Goal: Task Accomplishment & Management: Use online tool/utility

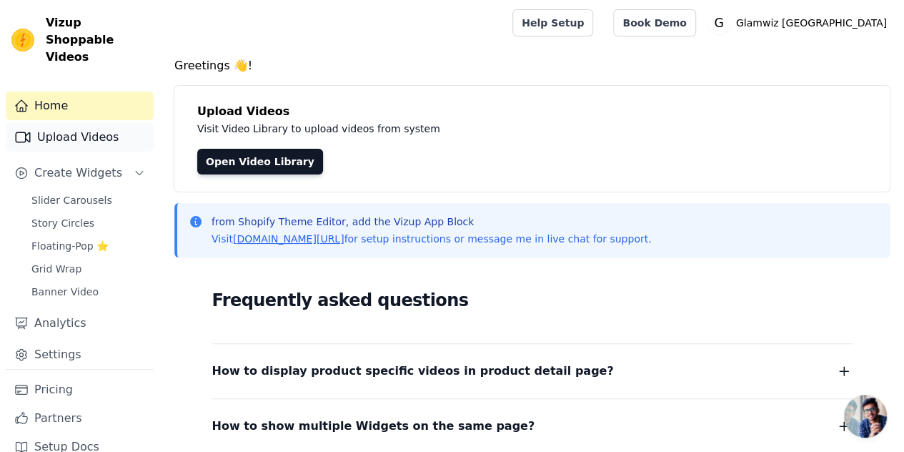
drag, startPoint x: 70, startPoint y: 135, endPoint x: 88, endPoint y: 125, distance: 20.5
click at [88, 125] on div "Home Upload Videos Create Widgets Slider Carousels Story Circles Floating-Pop ⭐…" at bounding box center [80, 229] width 148 height 277
click at [88, 125] on link "Upload Videos" at bounding box center [80, 137] width 148 height 29
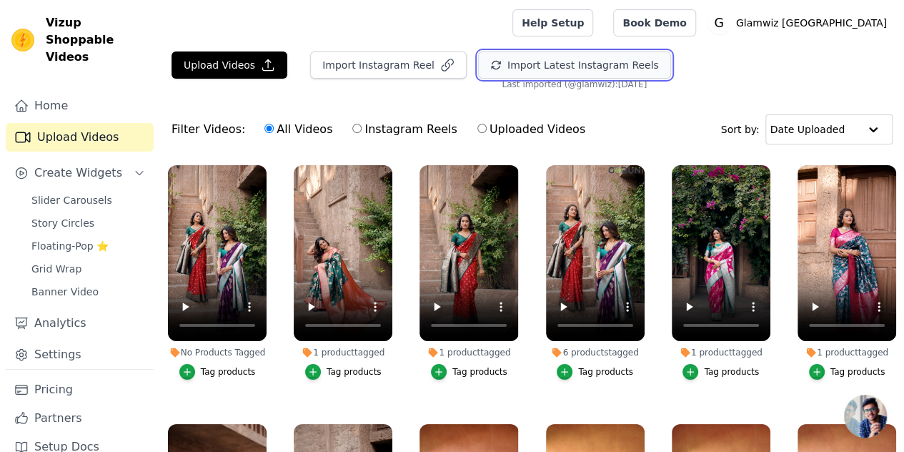
click at [497, 61] on button "Import Latest Instagram Reels" at bounding box center [574, 64] width 193 height 27
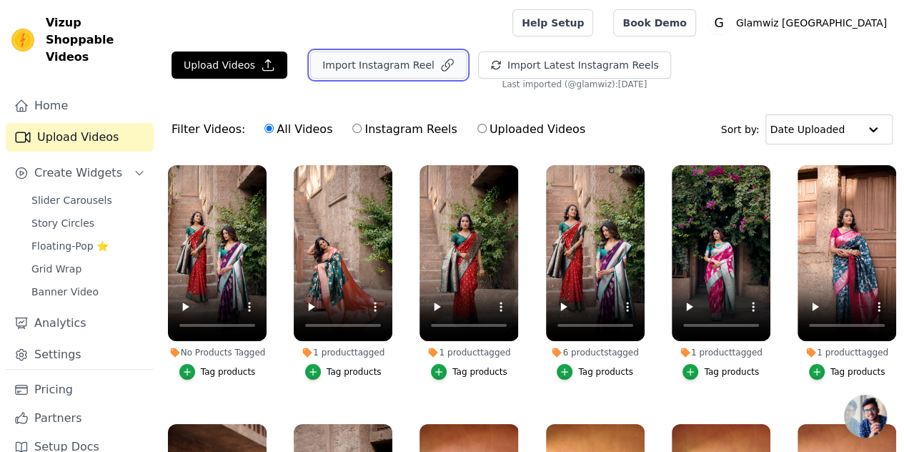
click at [359, 69] on button "Import Instagram Reel" at bounding box center [388, 64] width 156 height 27
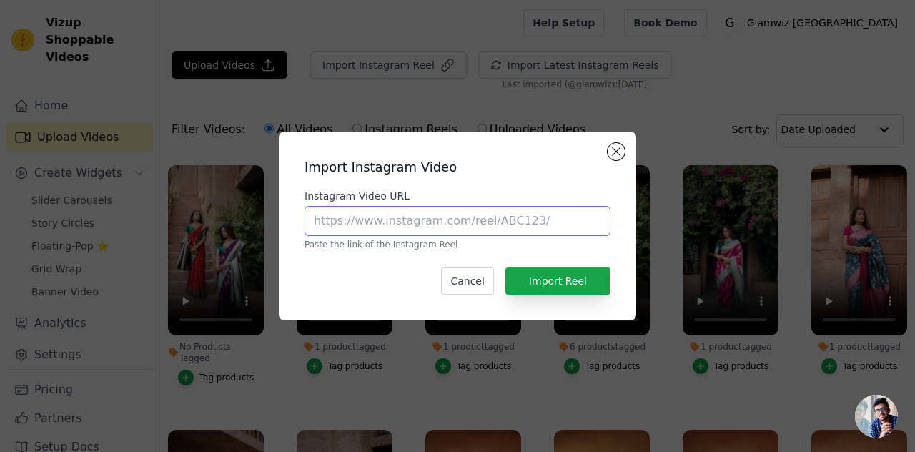
paste input "[URL][DOMAIN_NAME]"
click at [367, 222] on input "Instagram Video URL" at bounding box center [457, 221] width 306 height 30
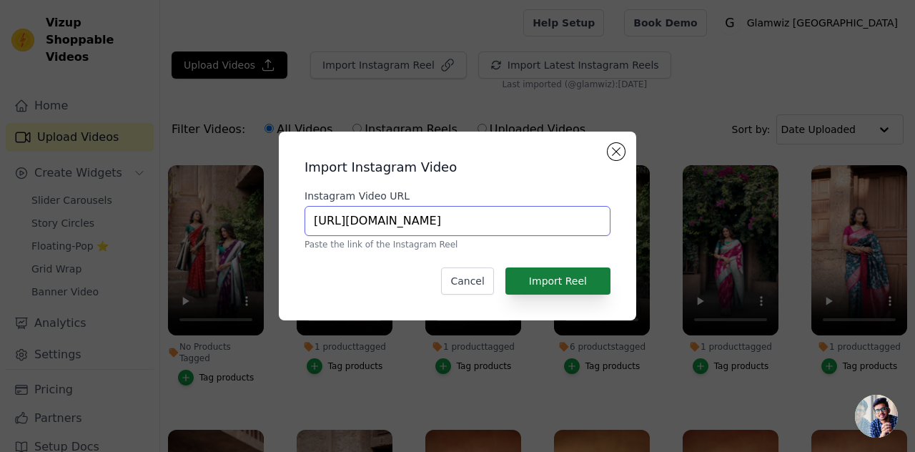
type input "[URL][DOMAIN_NAME]"
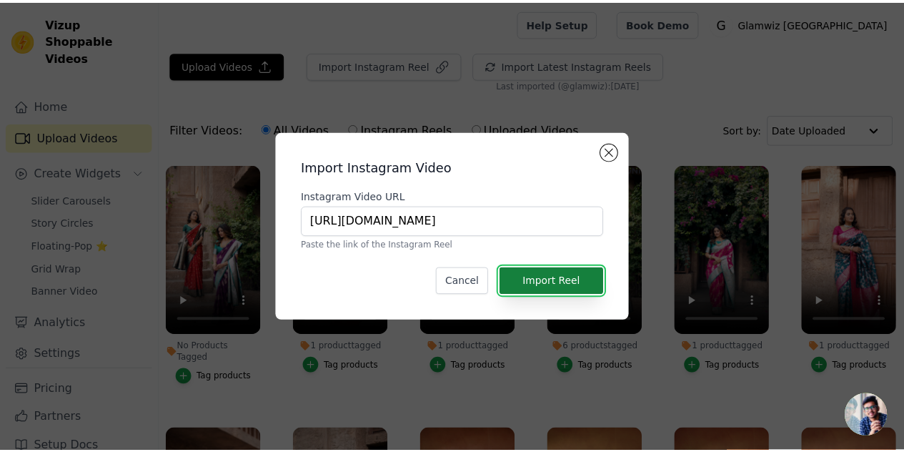
scroll to position [0, 0]
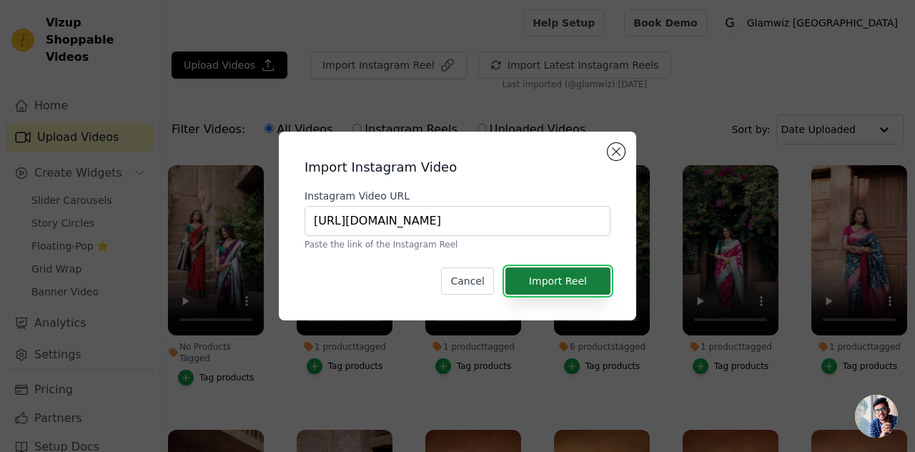
click at [547, 276] on button "Import Reel" at bounding box center [557, 280] width 105 height 27
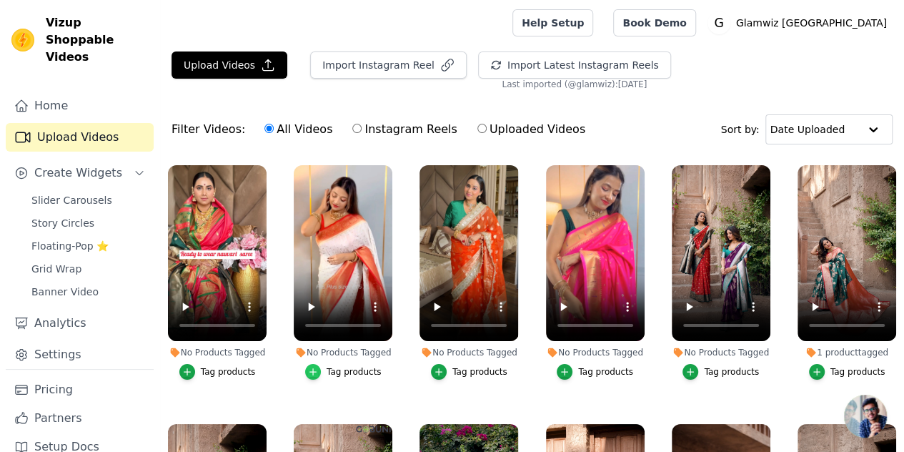
click at [316, 367] on icon "button" at bounding box center [313, 372] width 10 height 10
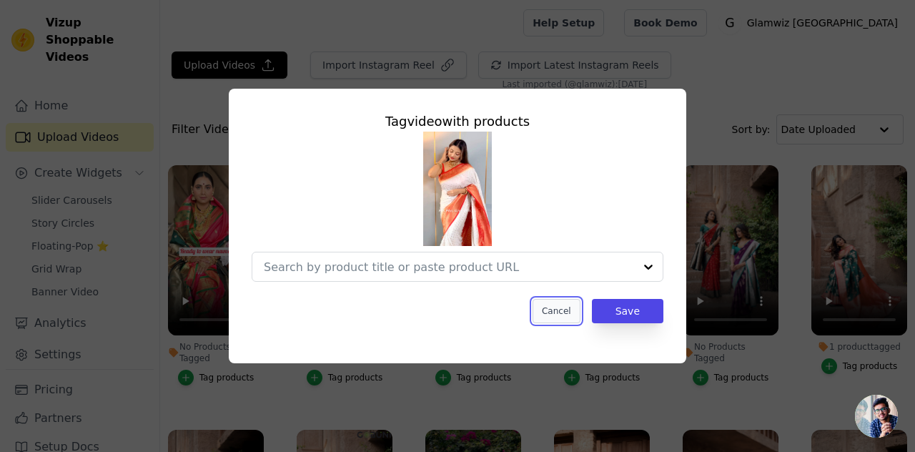
click at [559, 299] on button "Cancel" at bounding box center [556, 311] width 48 height 24
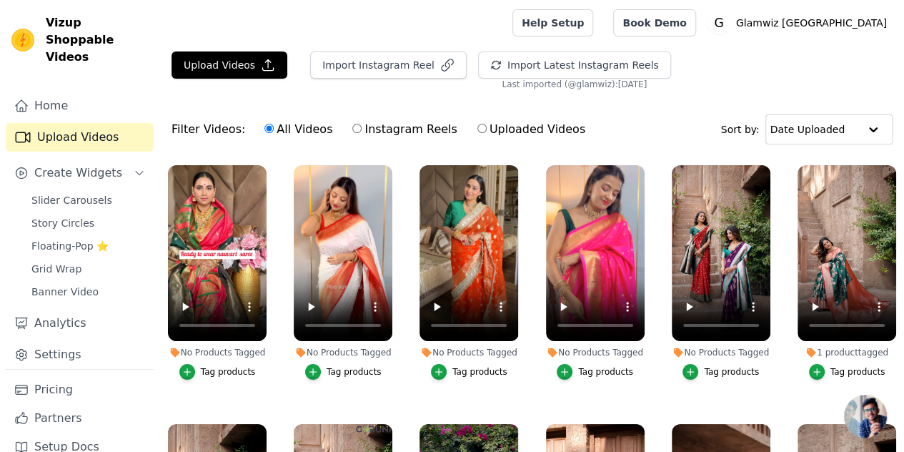
click at [449, 364] on button "Tag products" at bounding box center [469, 372] width 76 height 16
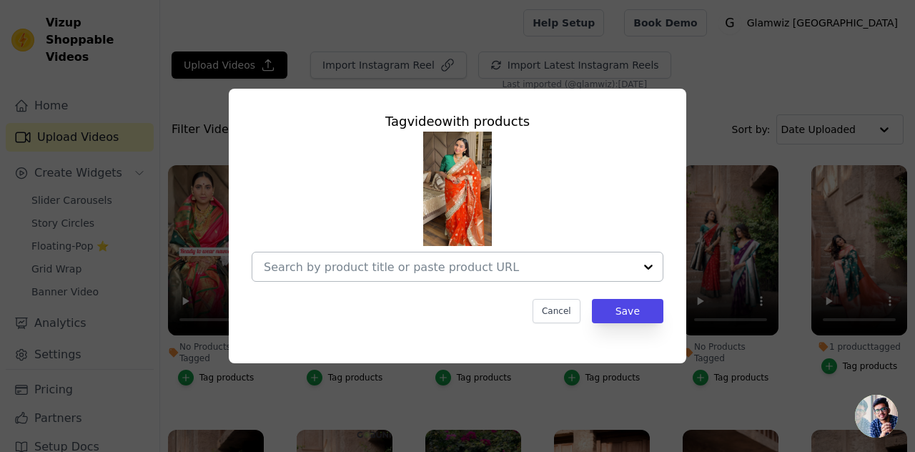
click at [420, 281] on div at bounding box center [449, 266] width 370 height 29
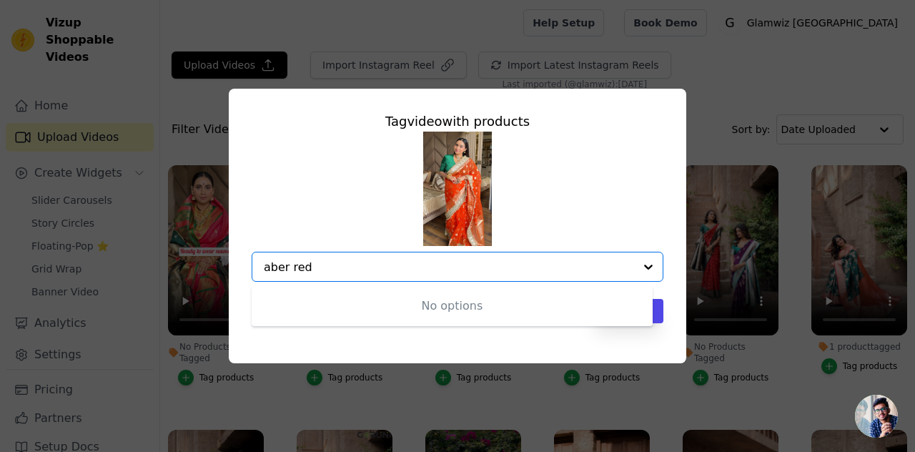
type input "amber red"
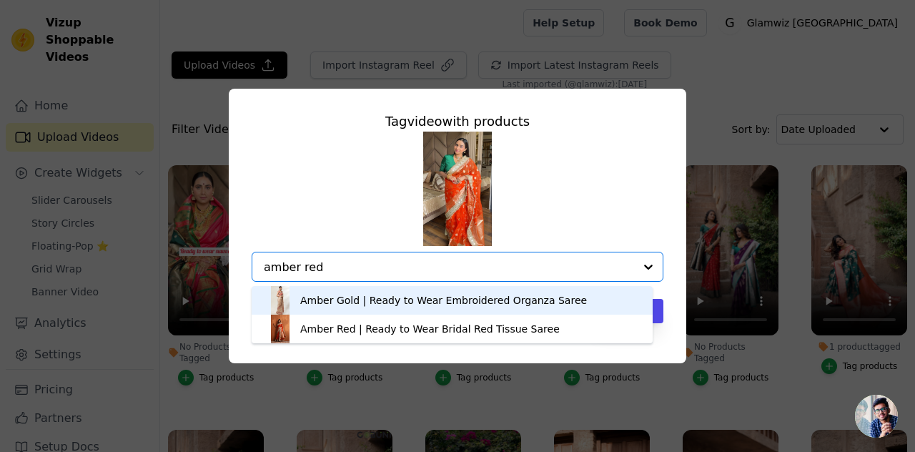
click at [373, 271] on input "amber red" at bounding box center [449, 267] width 370 height 14
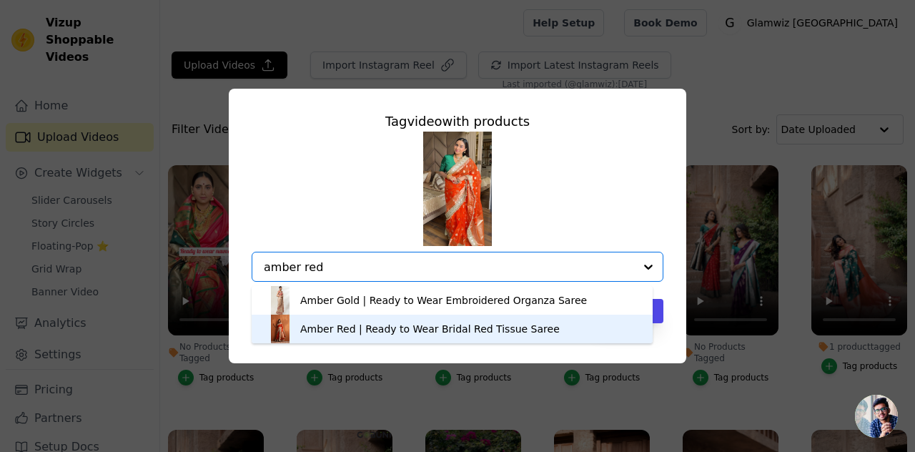
click at [369, 324] on div "Amber Red | Ready to Wear Bridal Red Tissue Saree" at bounding box center [429, 329] width 259 height 14
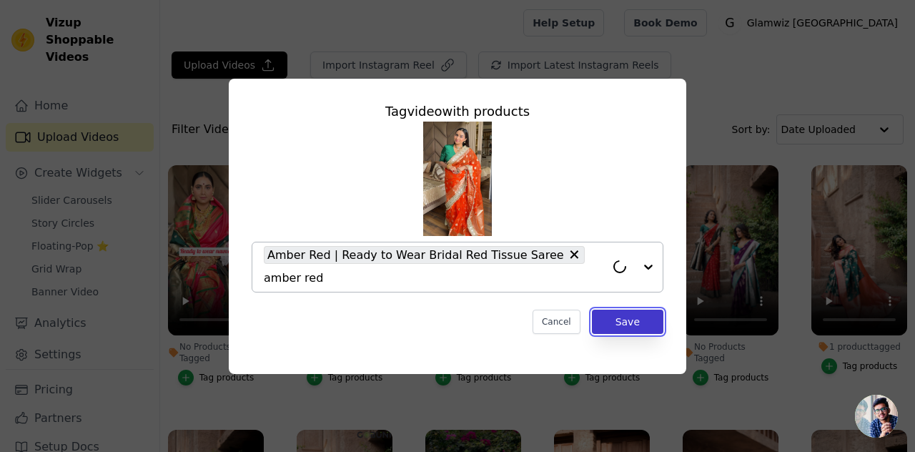
click at [622, 309] on button "Save" at bounding box center [627, 321] width 71 height 24
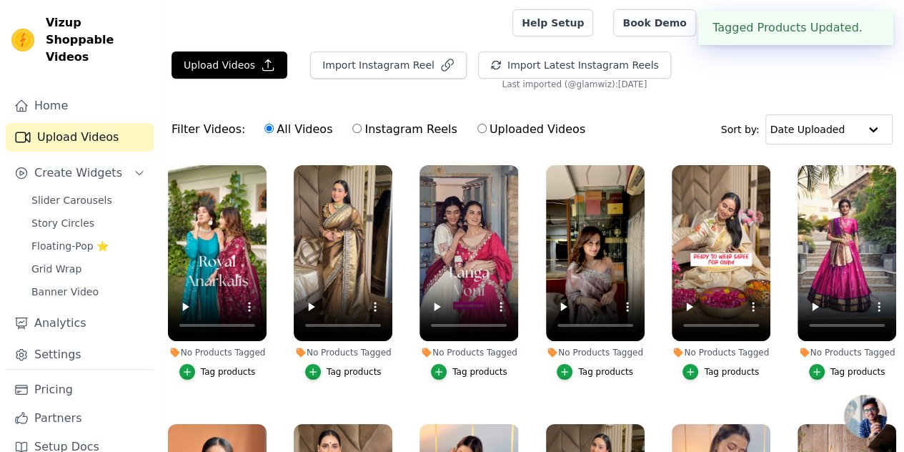
click at [569, 365] on ul "No Products Tagged Tag products No Products Tagged Tag products No Products Tag…" at bounding box center [532, 360] width 744 height 406
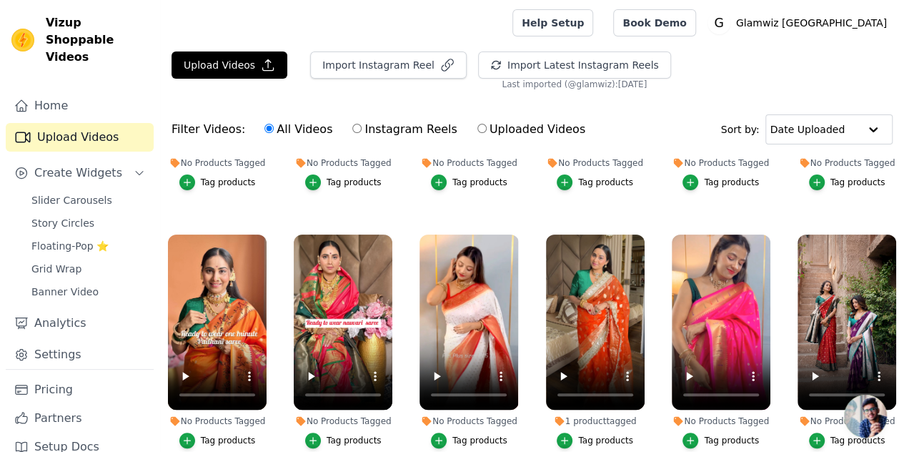
scroll to position [233, 0]
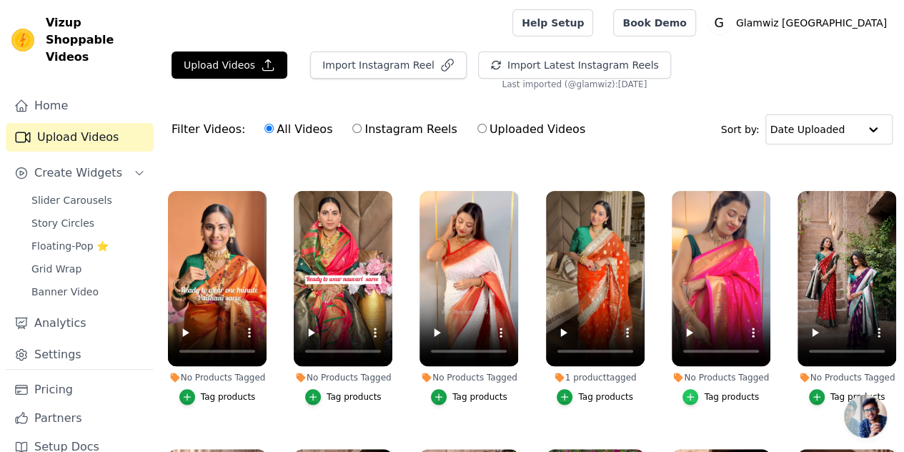
click at [685, 392] on icon "button" at bounding box center [690, 397] width 10 height 10
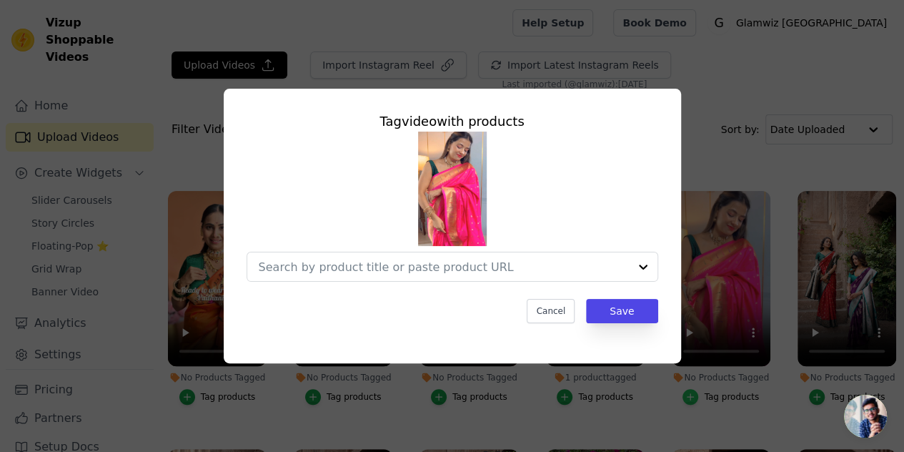
scroll to position [236, 0]
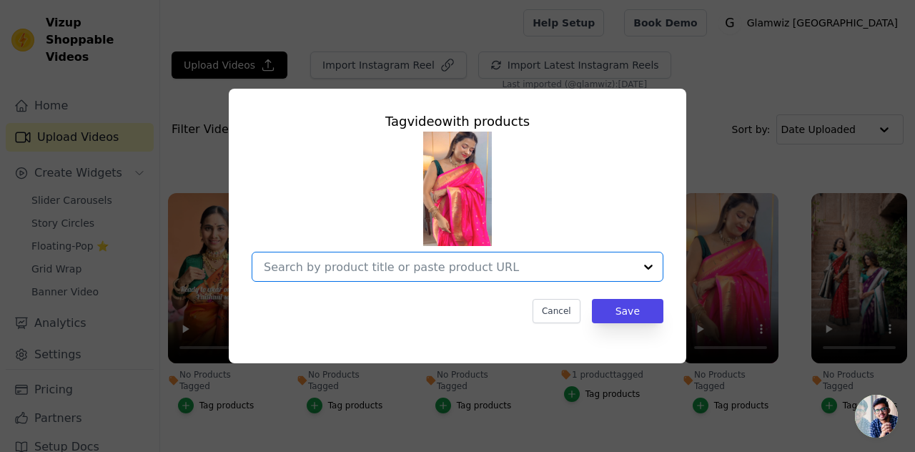
click at [433, 272] on input "No Products Tagged Tag video with products Option undefined, selected. Select i…" at bounding box center [449, 267] width 370 height 14
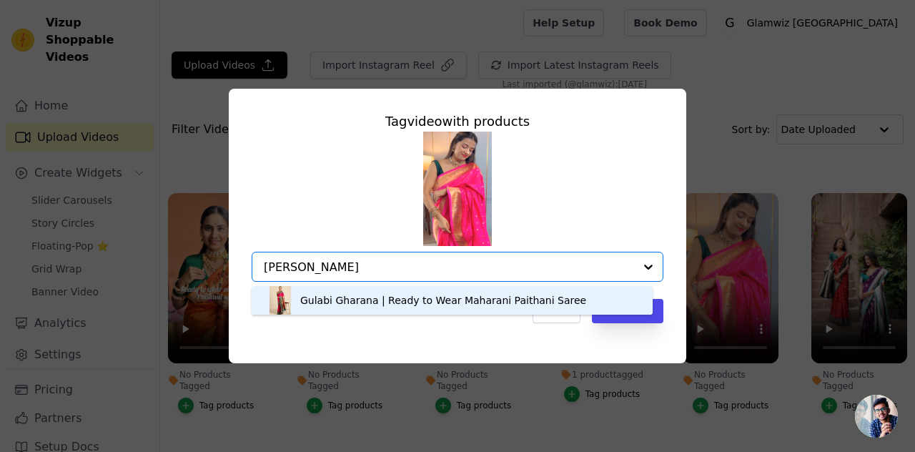
click at [287, 261] on input "[PERSON_NAME]" at bounding box center [449, 267] width 370 height 14
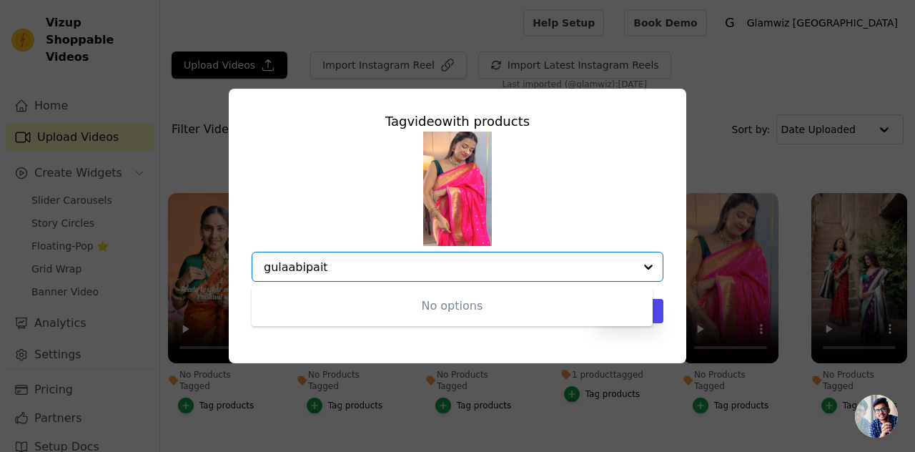
type input "[PERSON_NAME]"
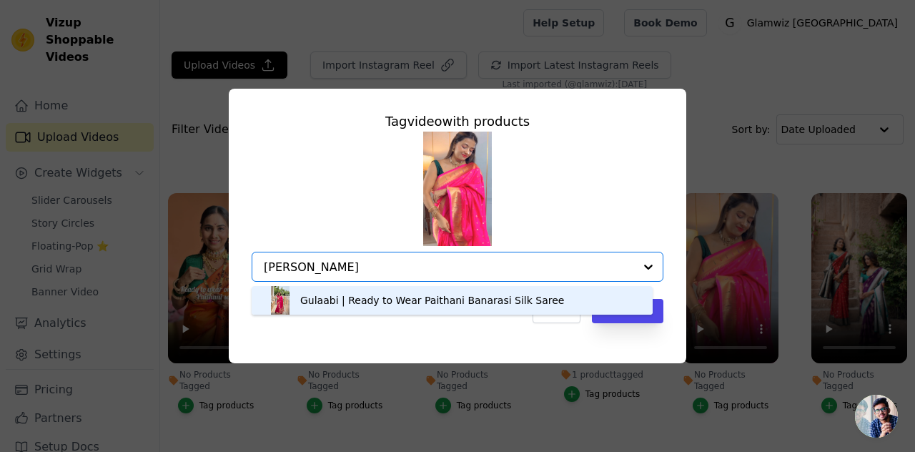
click at [327, 301] on div "Gulaabi | Ready to Wear Paithani Banarasi Silk Saree" at bounding box center [432, 300] width 264 height 14
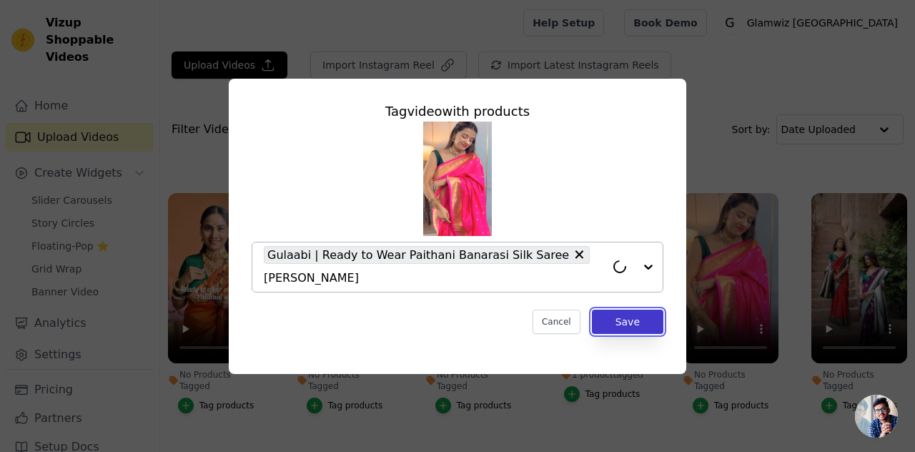
click at [617, 320] on button "Save" at bounding box center [627, 321] width 71 height 24
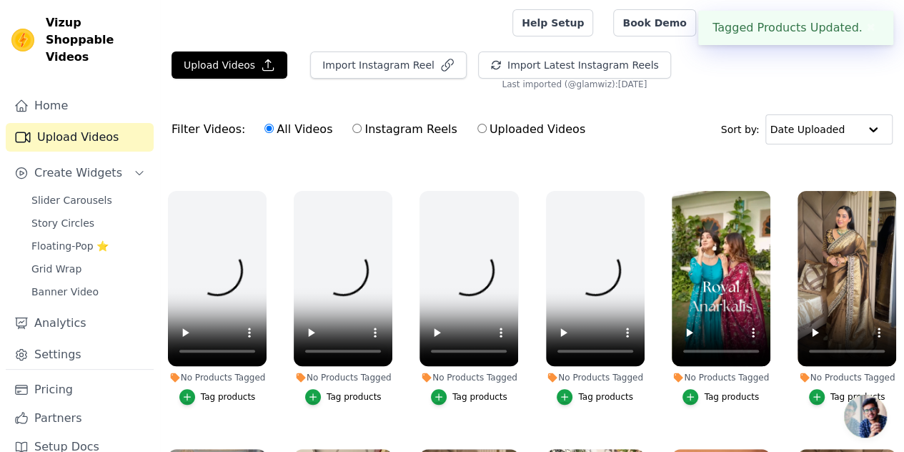
scroll to position [482, 0]
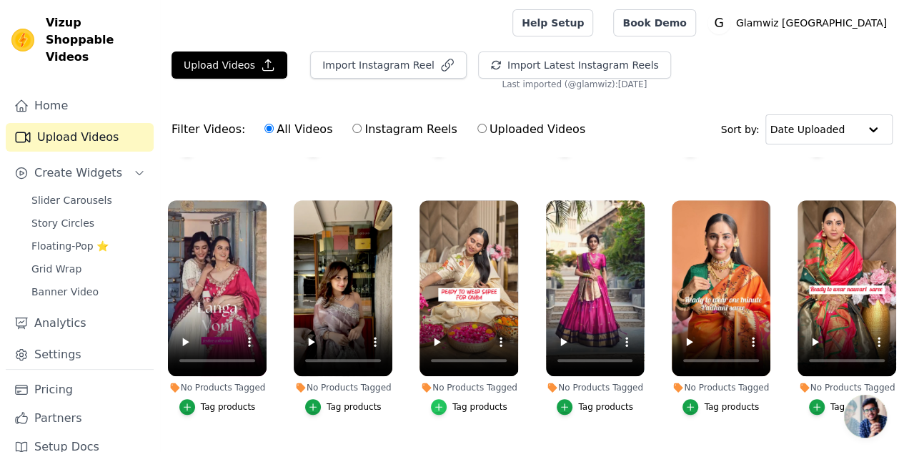
click at [439, 402] on icon "button" at bounding box center [439, 407] width 10 height 10
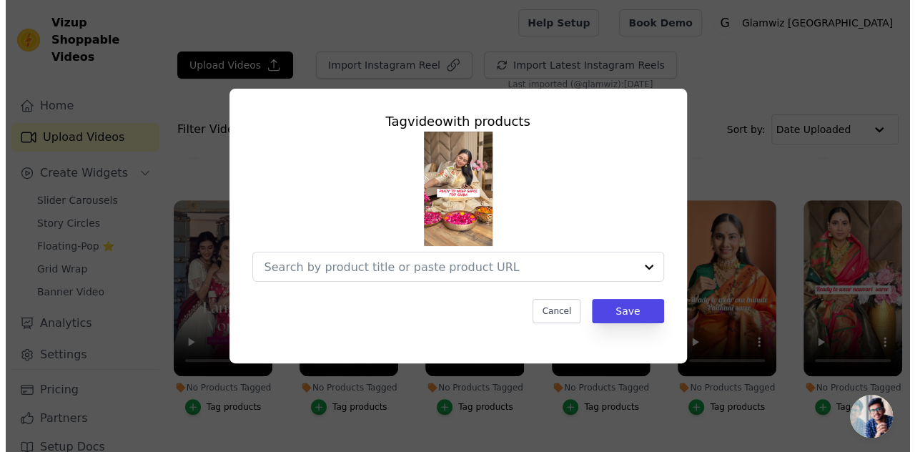
scroll to position [487, 0]
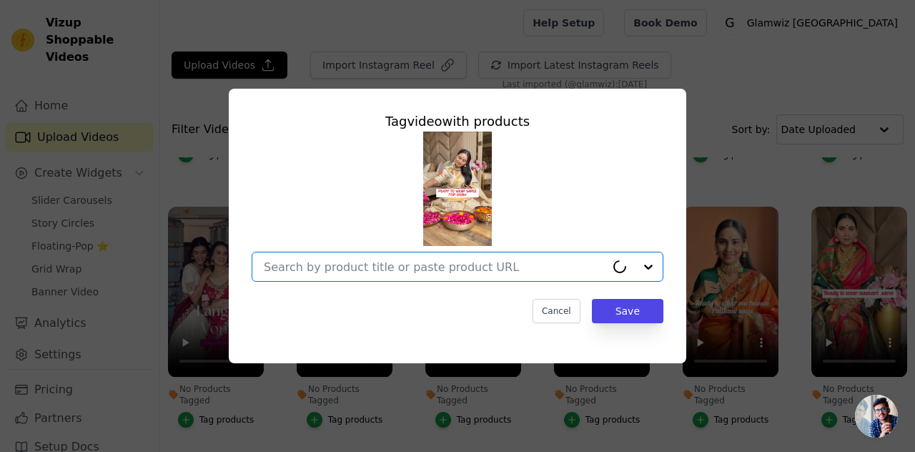
click at [379, 260] on input "No Products Tagged Tag video with products Option undefined, selected. Select i…" at bounding box center [435, 267] width 342 height 14
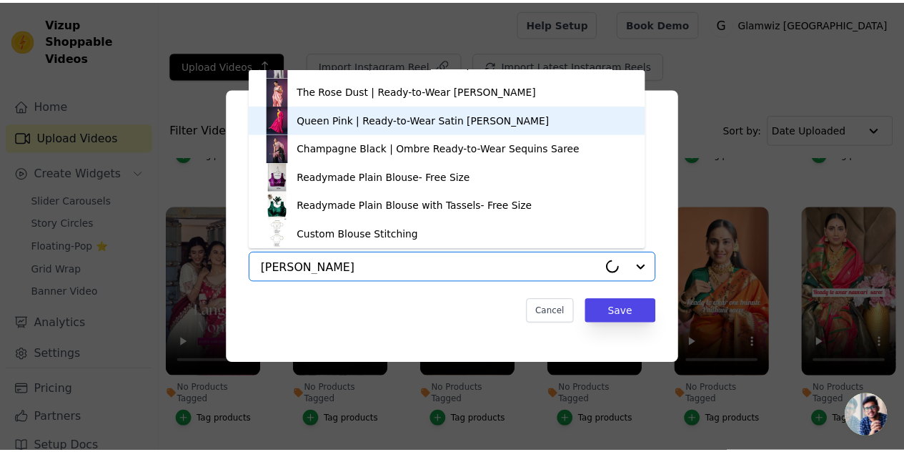
scroll to position [0, 0]
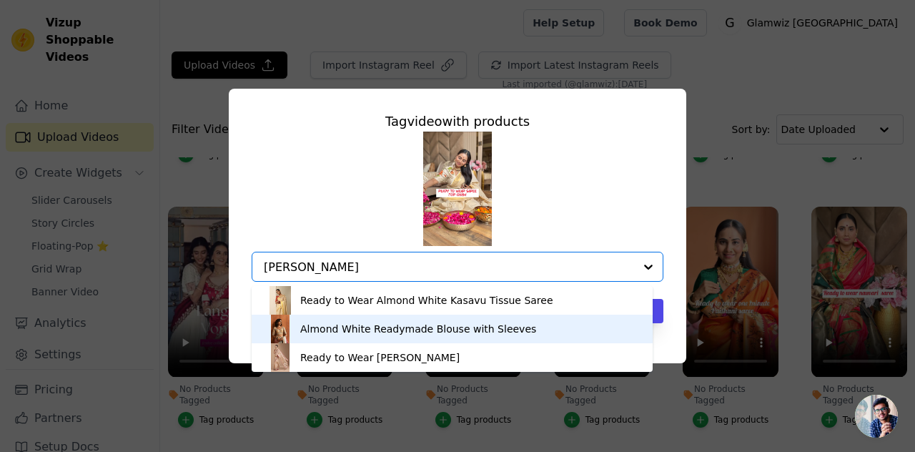
type input "almond whi"
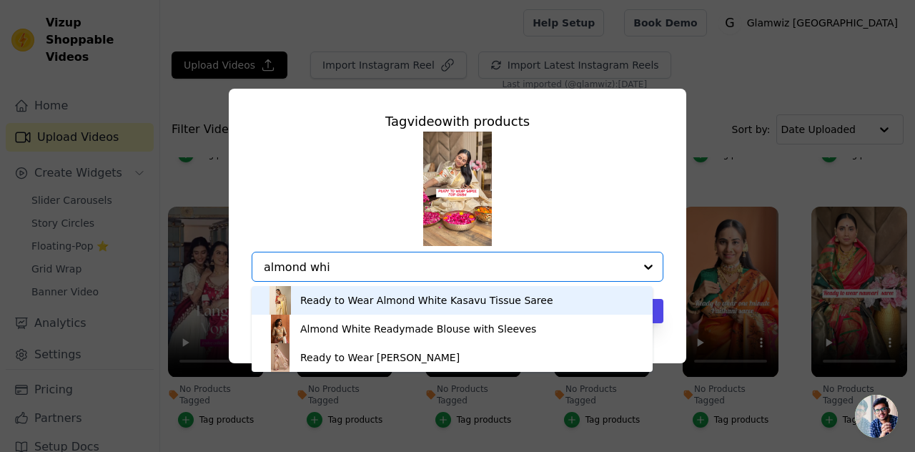
click at [359, 302] on div "Ready to Wear Almond White Kasavu Tissue Saree" at bounding box center [426, 300] width 253 height 14
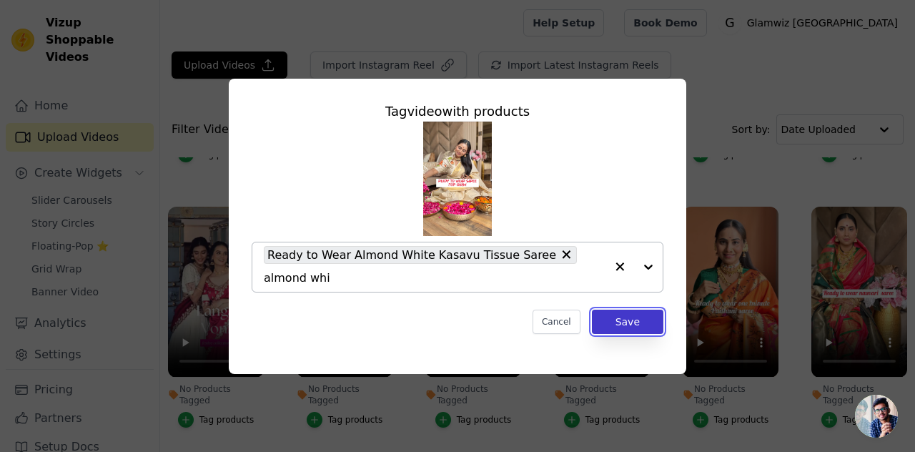
click at [623, 312] on button "Save" at bounding box center [627, 321] width 71 height 24
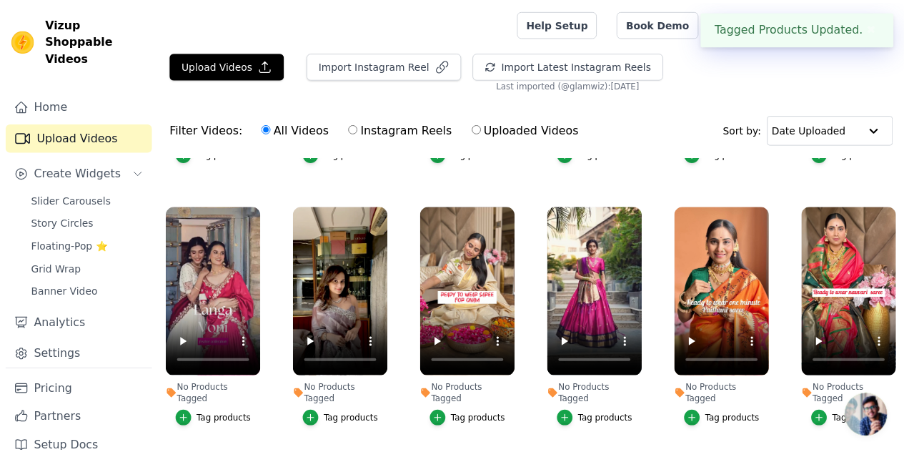
scroll to position [482, 0]
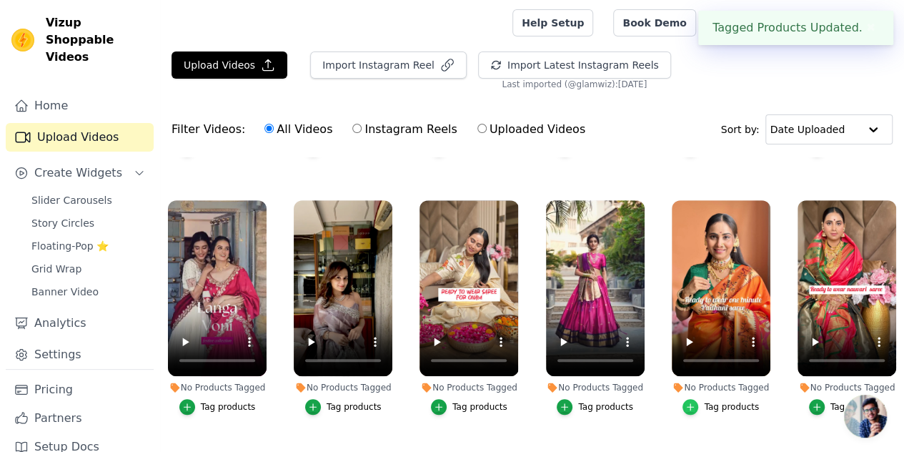
click at [694, 402] on icon "button" at bounding box center [690, 407] width 10 height 10
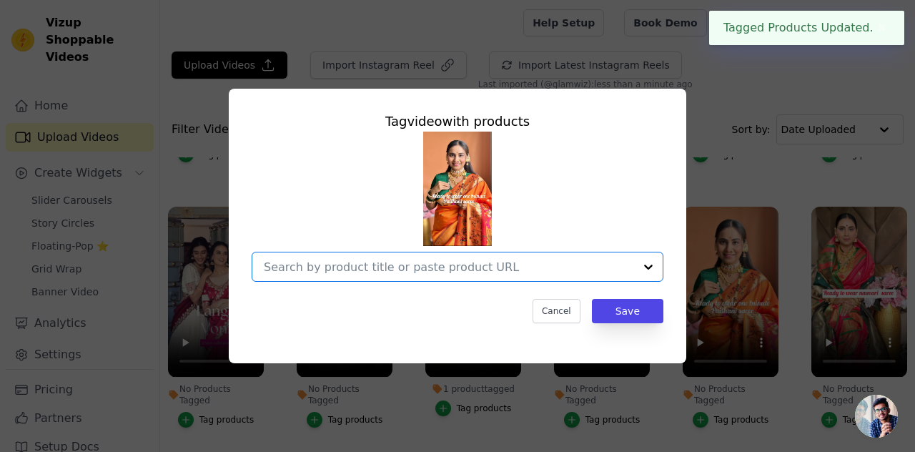
click at [469, 271] on input "No Products Tagged Tag video with products Option undefined, selected. Select i…" at bounding box center [449, 267] width 370 height 14
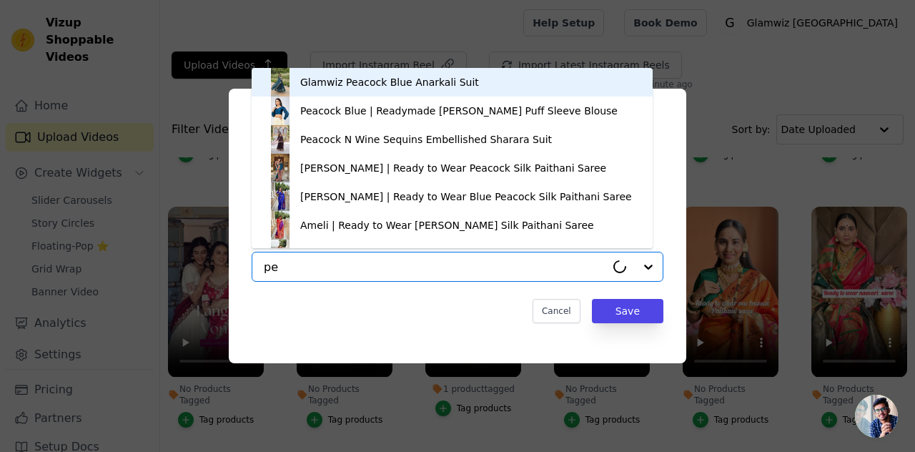
type input "p"
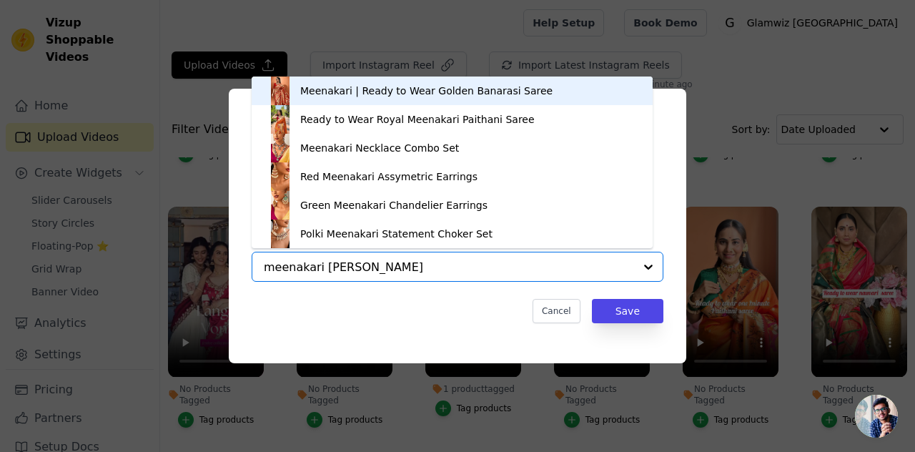
type input "[PERSON_NAME]"
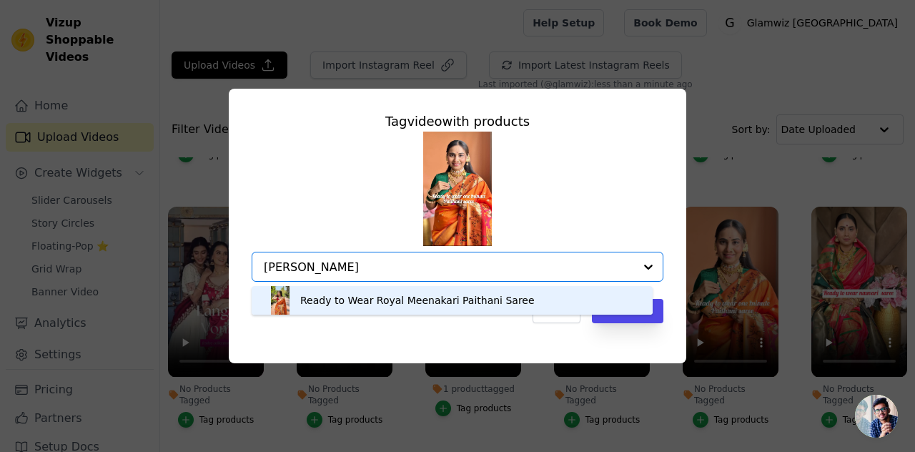
click at [390, 294] on div "Ready to Wear Royal Meenakari Paithani Saree" at bounding box center [417, 300] width 234 height 14
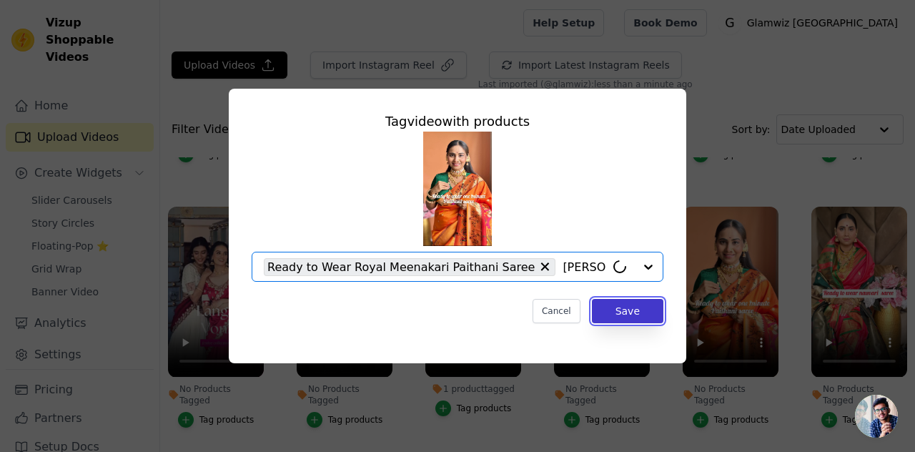
click at [622, 314] on button "Save" at bounding box center [627, 311] width 71 height 24
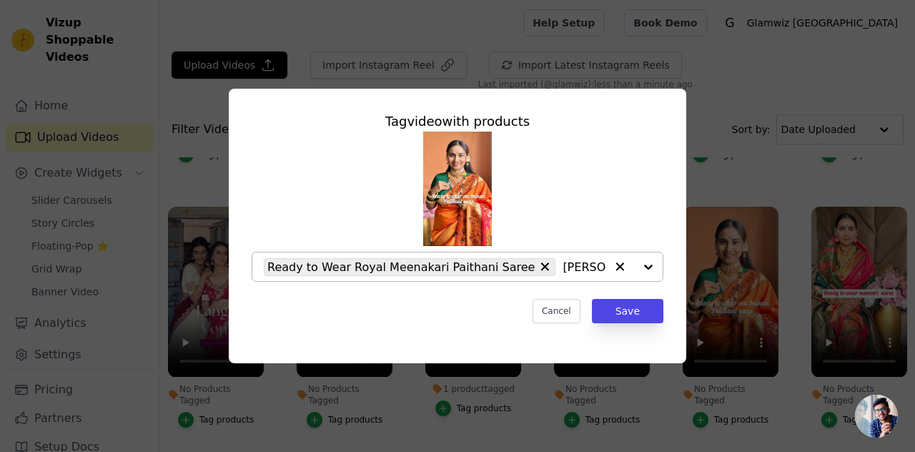
scroll to position [482, 0]
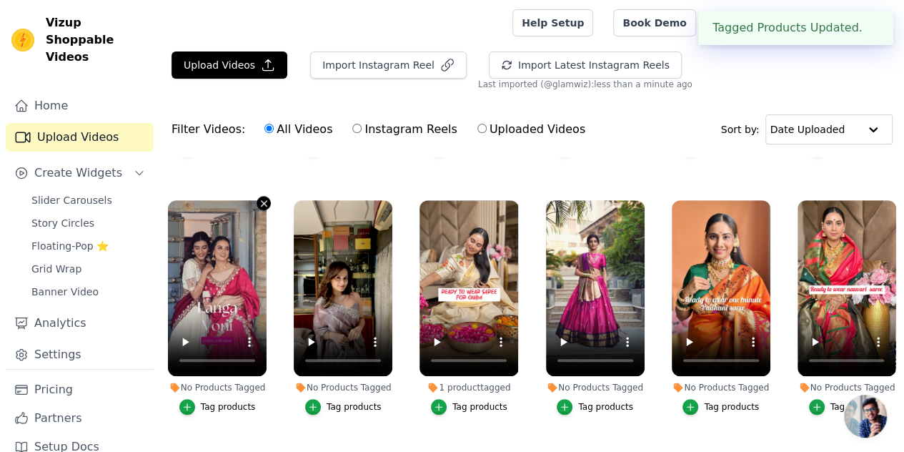
click at [261, 201] on icon "button" at bounding box center [264, 204] width 6 height 6
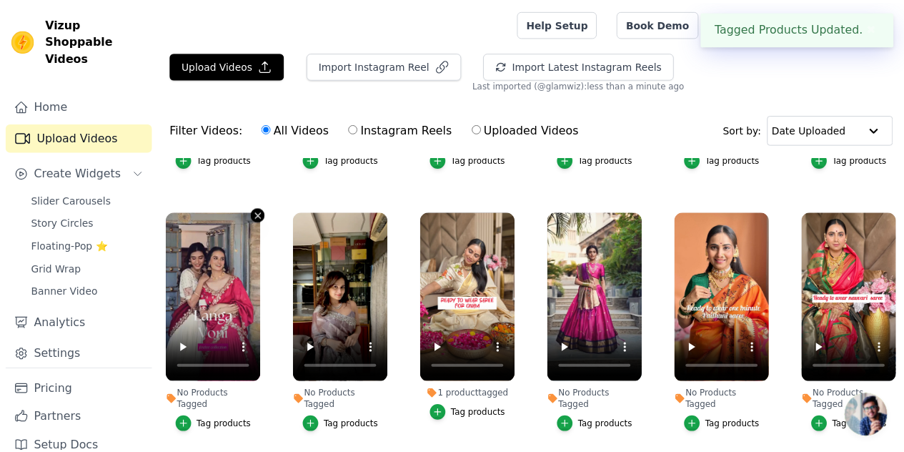
scroll to position [487, 0]
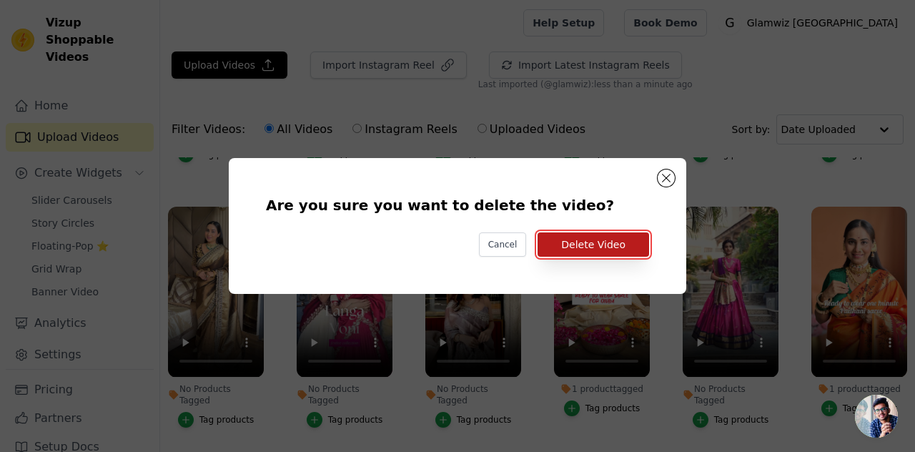
click at [576, 252] on button "Delete Video" at bounding box center [592, 244] width 111 height 24
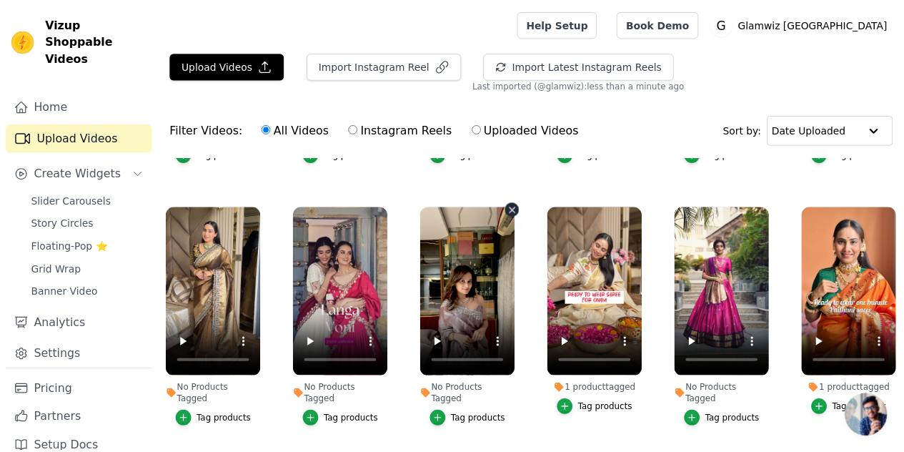
scroll to position [482, 0]
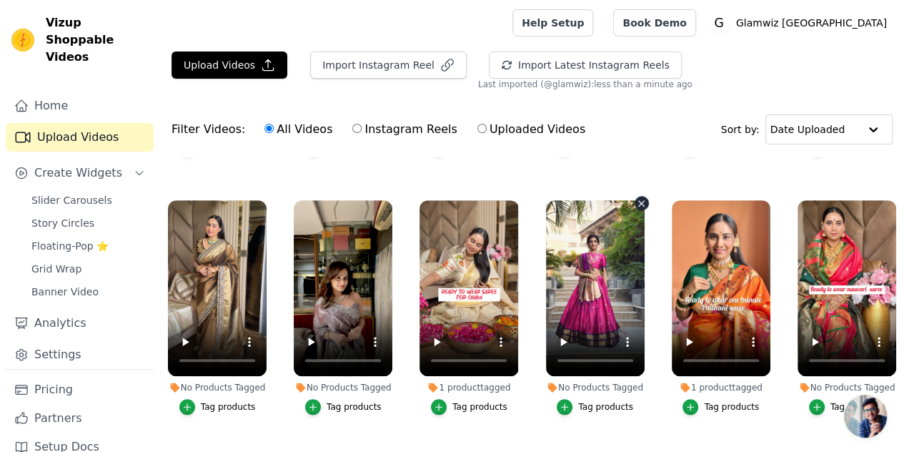
drag, startPoint x: 380, startPoint y: 176, endPoint x: 707, endPoint y: 193, distance: 327.7
click at [707, 193] on ul "No Products Tagged Tag products No Products Tagged Tag products No Products Tag…" at bounding box center [532, 360] width 744 height 406
click at [636, 198] on icon "button" at bounding box center [641, 203] width 11 height 11
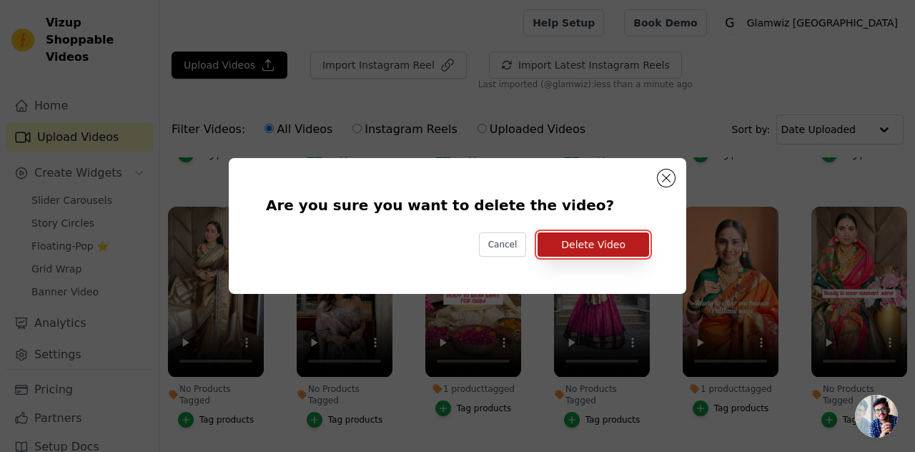
click at [593, 252] on button "Delete Video" at bounding box center [592, 244] width 111 height 24
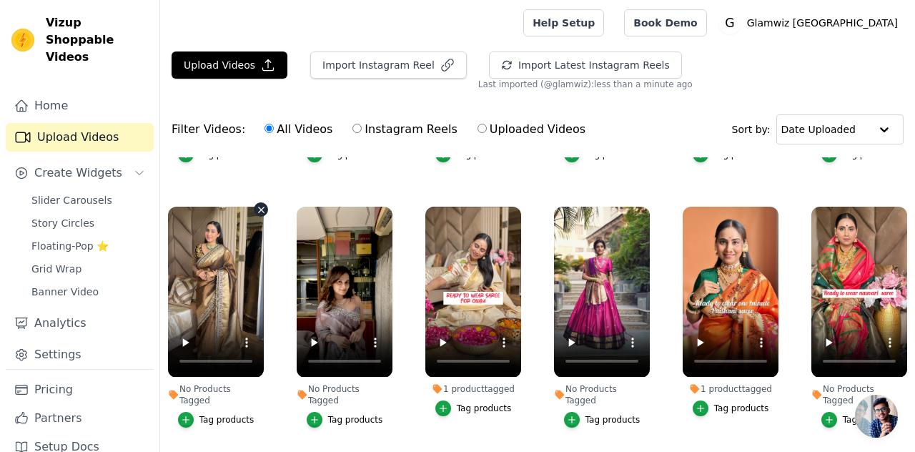
scroll to position [482, 0]
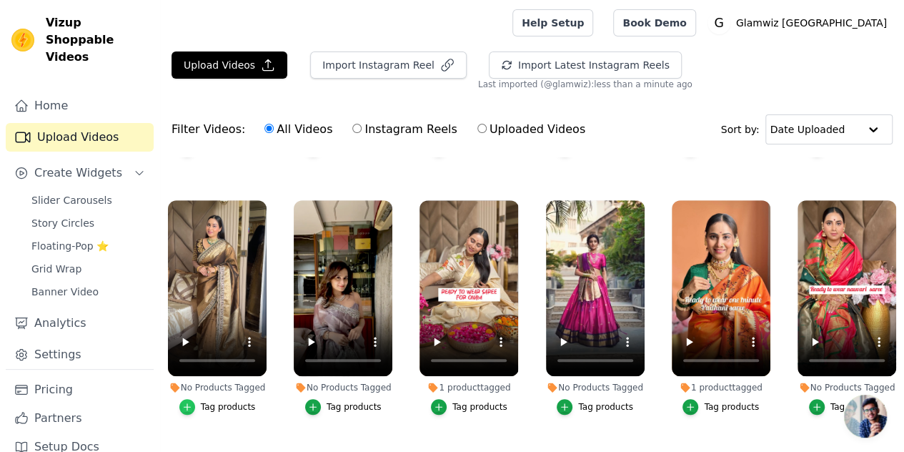
click at [192, 399] on div "button" at bounding box center [187, 407] width 16 height 16
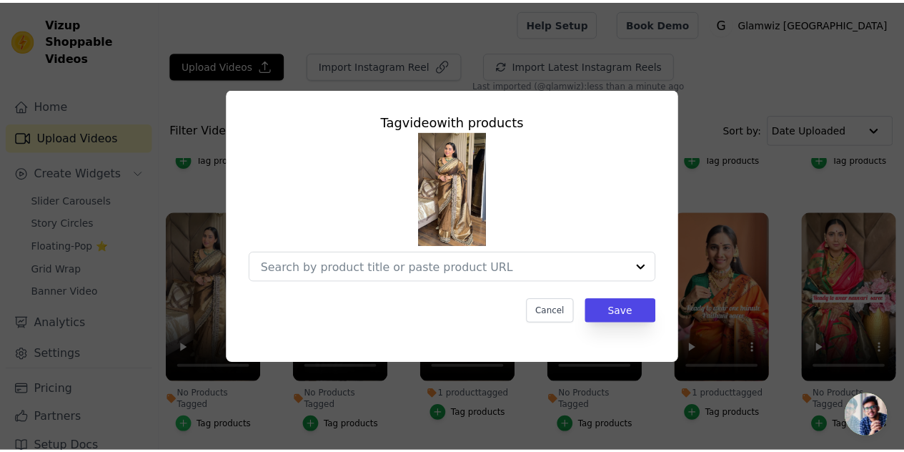
scroll to position [487, 0]
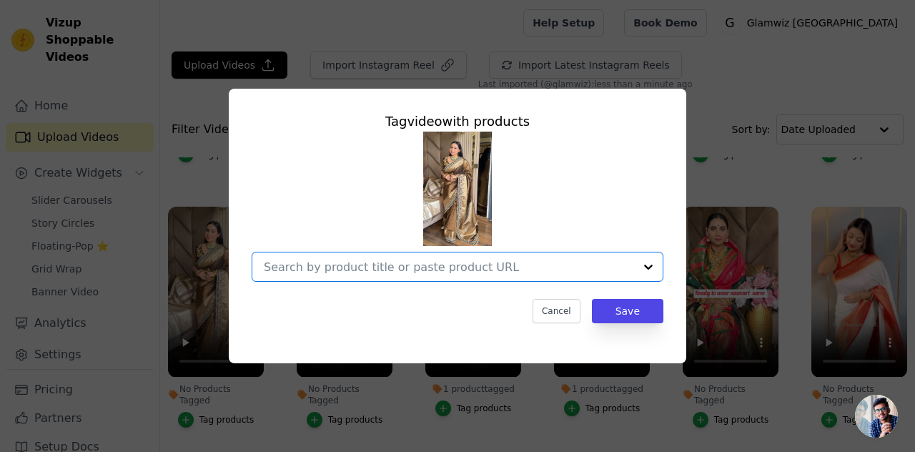
click at [342, 267] on input "No Products Tagged Tag video with products Option undefined, selected. Select i…" at bounding box center [449, 267] width 370 height 14
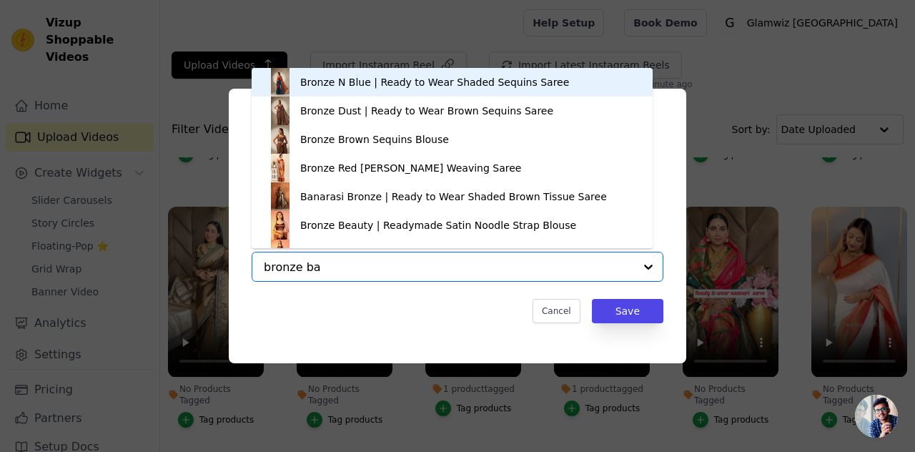
type input "bronze ban"
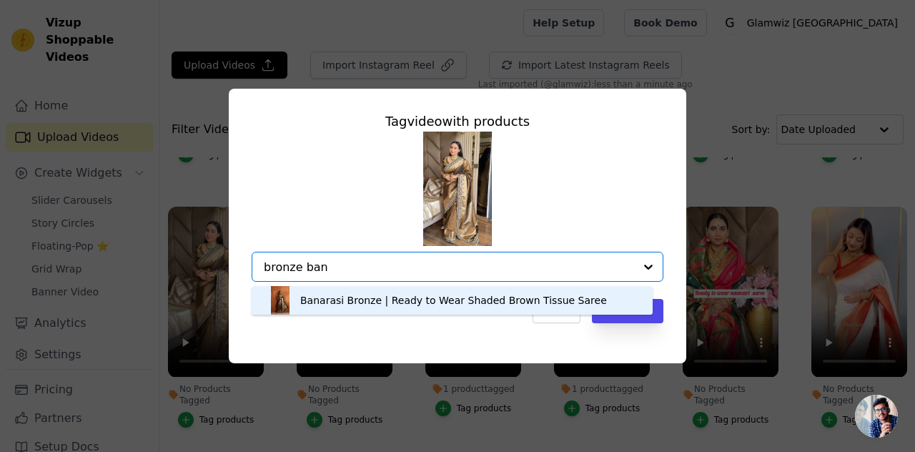
click at [334, 305] on div "Banarasi Bronze | Ready to Wear Shaded Brown Tissue Saree" at bounding box center [453, 300] width 307 height 14
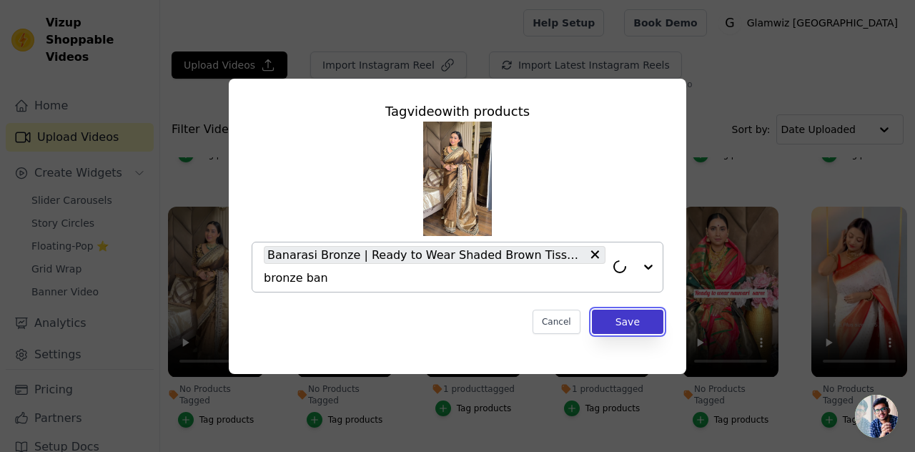
click at [650, 318] on button "Save" at bounding box center [627, 321] width 71 height 24
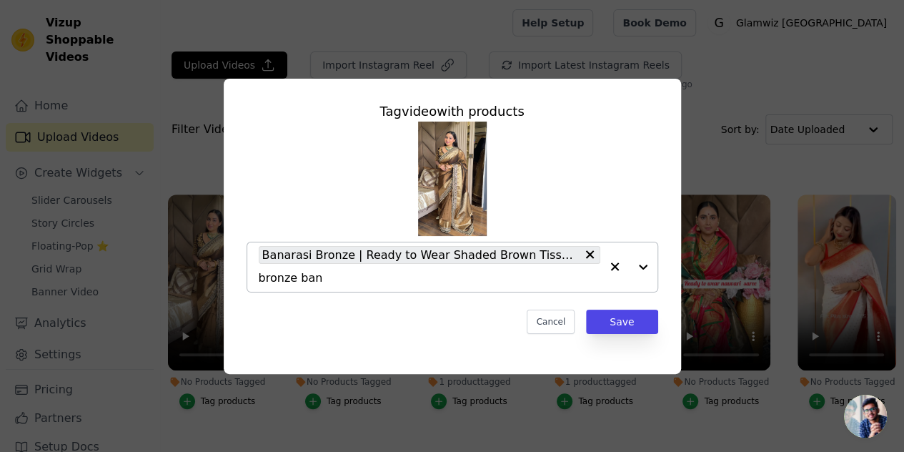
scroll to position [482, 0]
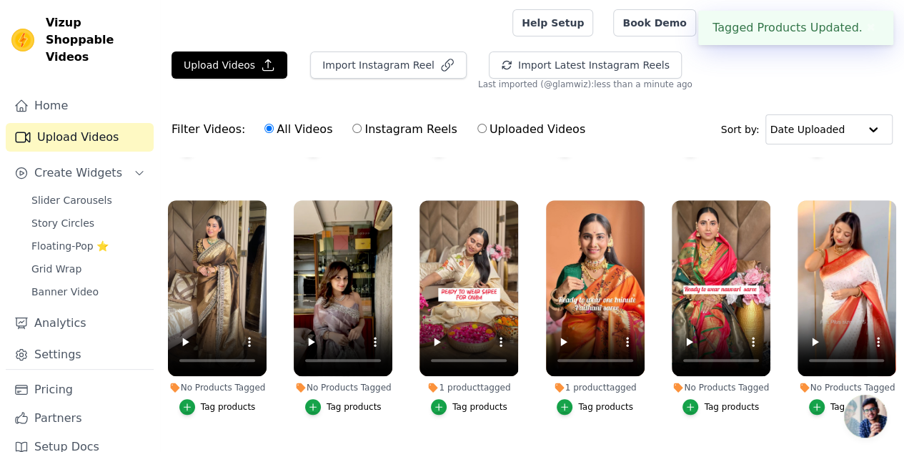
click at [605, 141] on div "Filter Videos: All Videos Instagram Reels Uploaded Videos Sort by: Date Uploaded" at bounding box center [532, 129] width 744 height 56
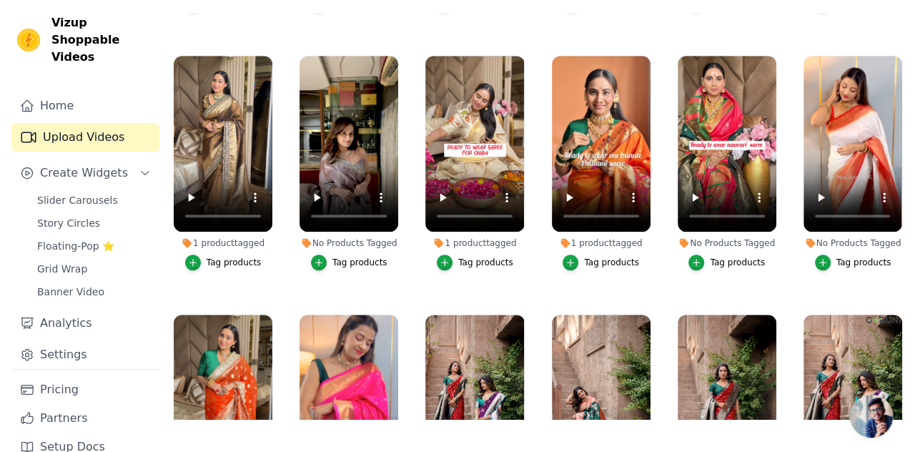
scroll to position [0, 0]
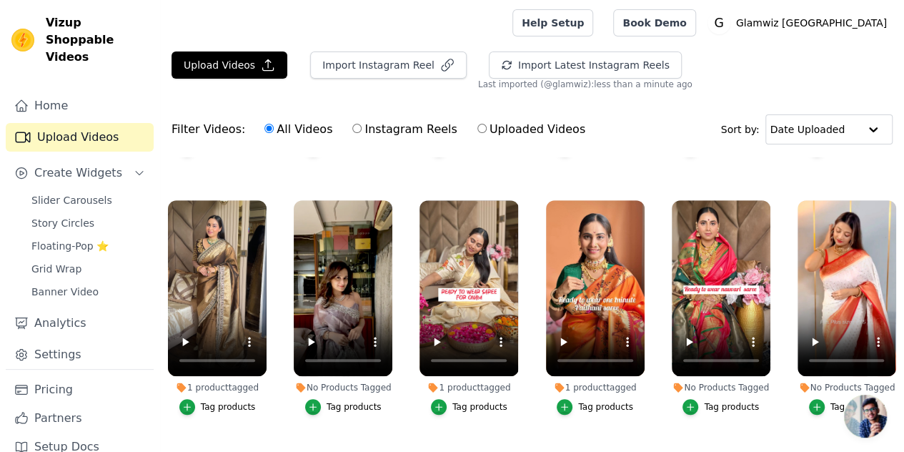
drag, startPoint x: 901, startPoint y: 76, endPoint x: 905, endPoint y: 69, distance: 8.6
click at [904, 69] on html "Vizup Shoppable Videos Home Upload Videos Create Widgets Slider Carousels Story…" at bounding box center [452, 298] width 904 height 597
click at [83, 193] on span "Slider Carousels" at bounding box center [71, 200] width 81 height 14
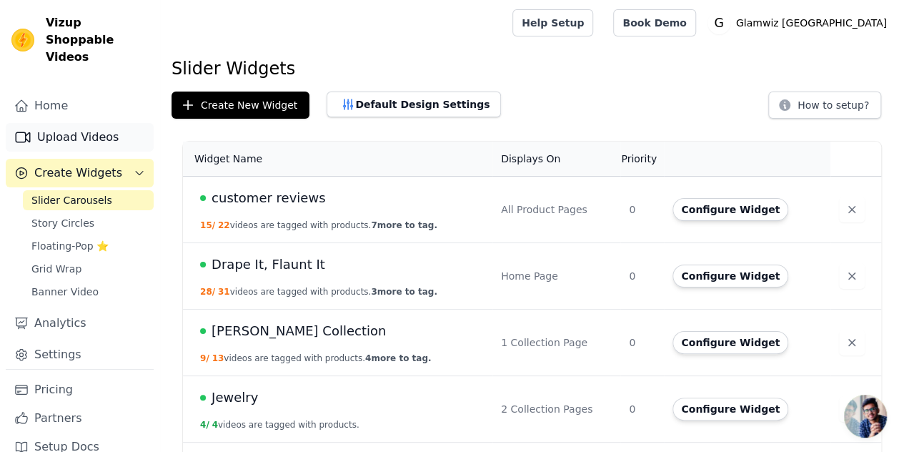
click at [36, 123] on link "Upload Videos" at bounding box center [80, 137] width 148 height 29
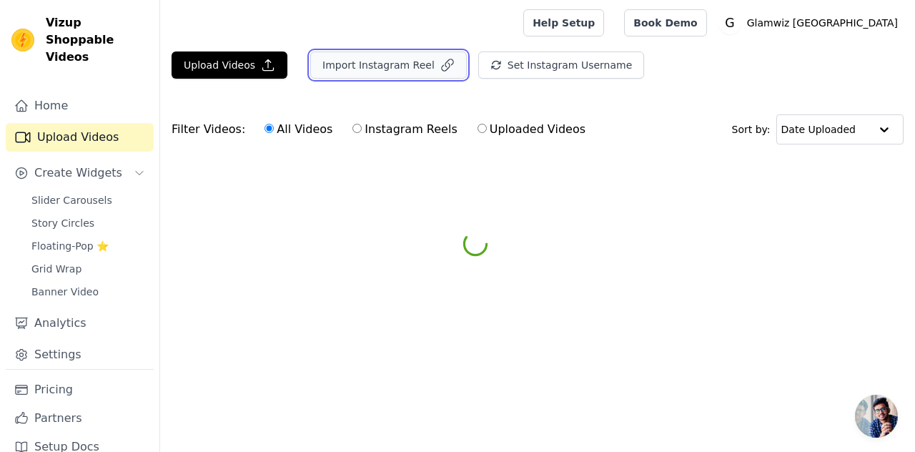
click at [386, 56] on button "Import Instagram Reel" at bounding box center [388, 64] width 156 height 27
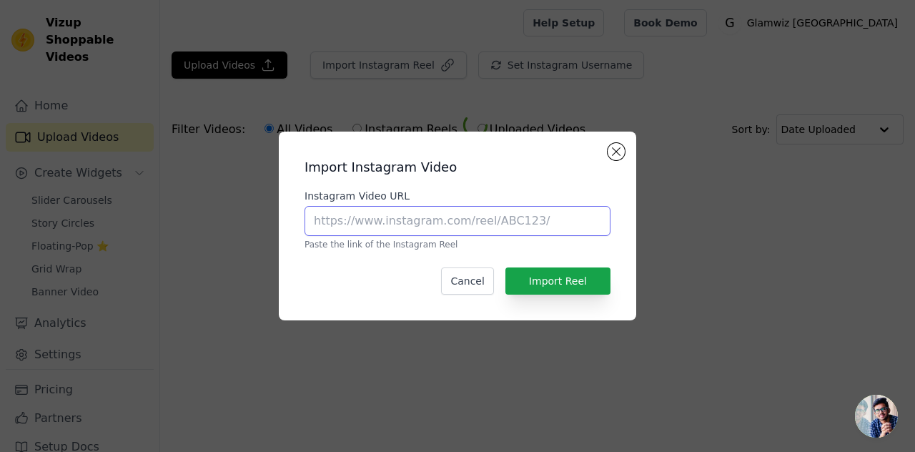
paste input "[URL][DOMAIN_NAME]"
click at [375, 220] on input "Instagram Video URL" at bounding box center [457, 221] width 306 height 30
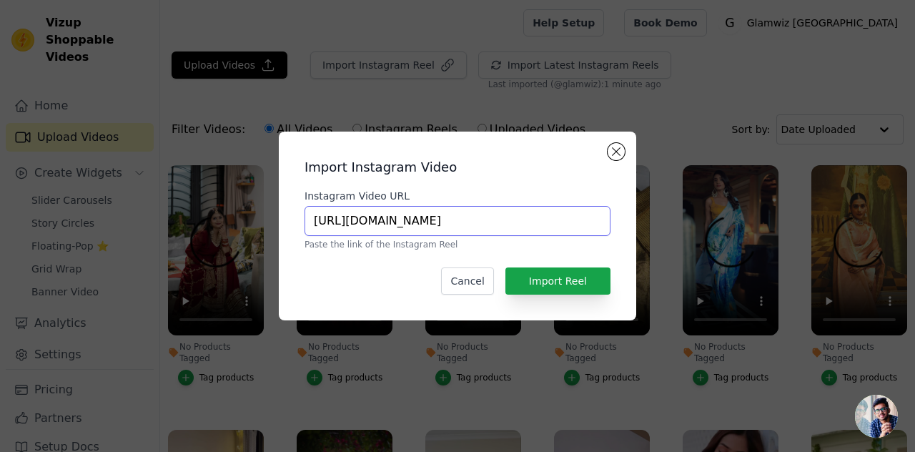
scroll to position [0, 246]
type input "[URL][DOMAIN_NAME]"
click at [612, 156] on button "Close modal" at bounding box center [615, 151] width 17 height 17
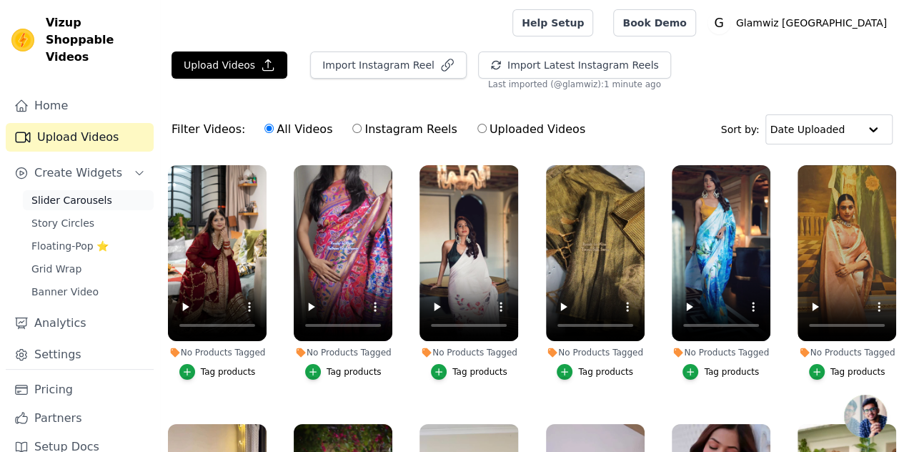
click at [60, 193] on span "Slider Carousels" at bounding box center [71, 200] width 81 height 14
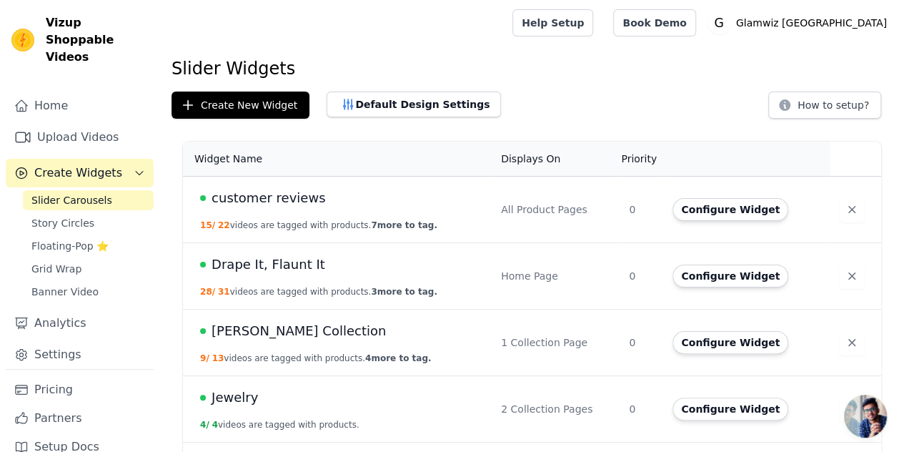
click at [299, 205] on span "customer reviews" at bounding box center [268, 198] width 114 height 20
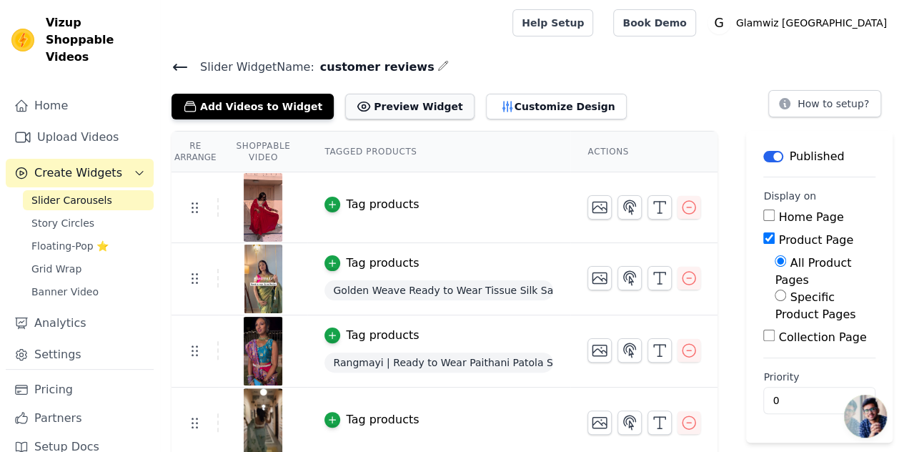
click at [395, 116] on button "Preview Widget" at bounding box center [409, 107] width 129 height 26
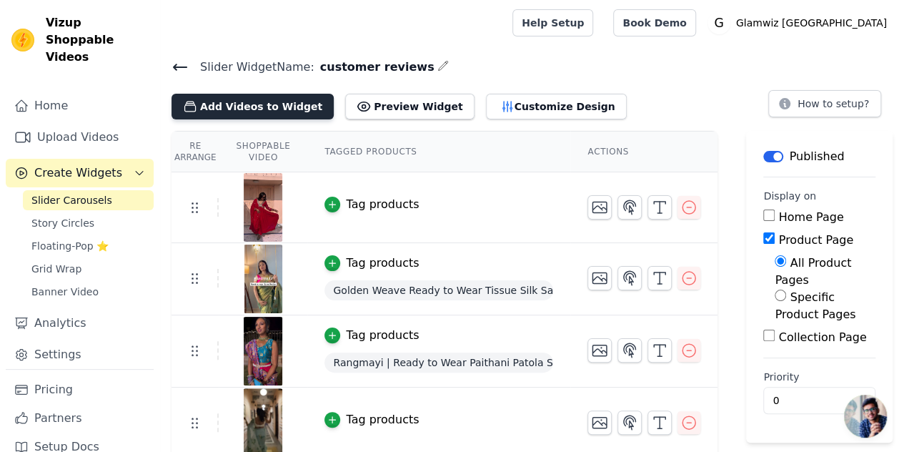
click at [223, 102] on button "Add Videos to Widget" at bounding box center [252, 107] width 162 height 26
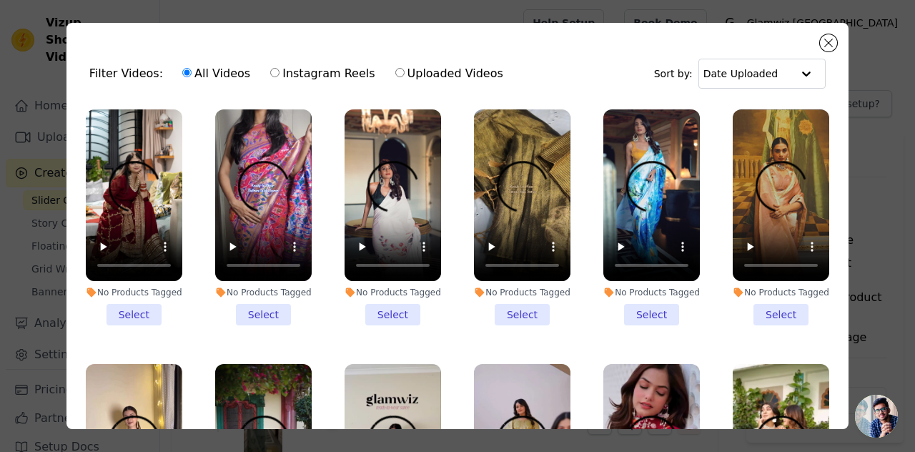
click at [133, 301] on li "No Products Tagged Select" at bounding box center [134, 217] width 96 height 216
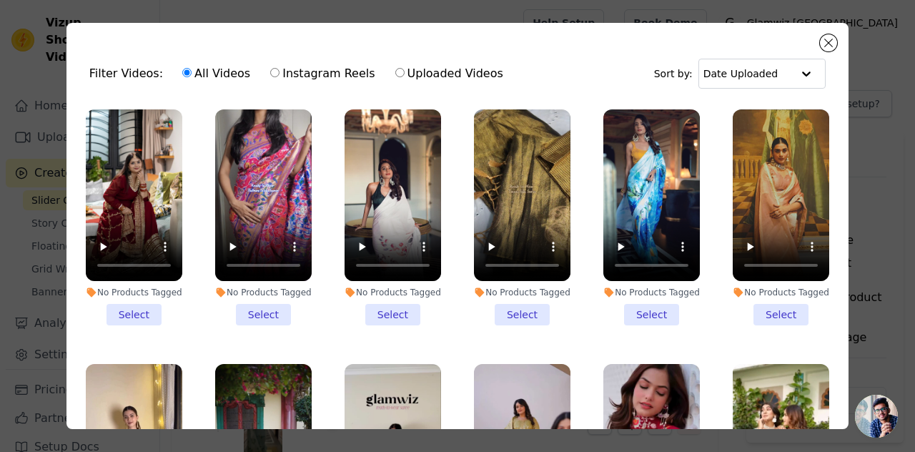
click at [0, 0] on input "No Products Tagged Select" at bounding box center [0, 0] width 0 height 0
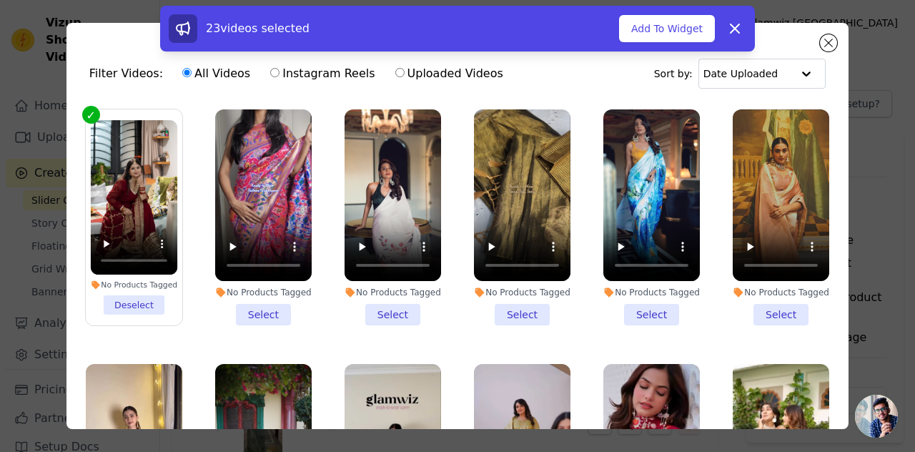
click at [294, 68] on label "Instagram Reels" at bounding box center [322, 73] width 106 height 19
click at [279, 68] on input "Instagram Reels" at bounding box center [274, 72] width 9 height 9
radio input "true"
click at [672, 12] on div "23 videos selected Add To Widget Dismiss" at bounding box center [457, 29] width 594 height 46
click at [672, 19] on button "Add To Widget" at bounding box center [667, 28] width 96 height 27
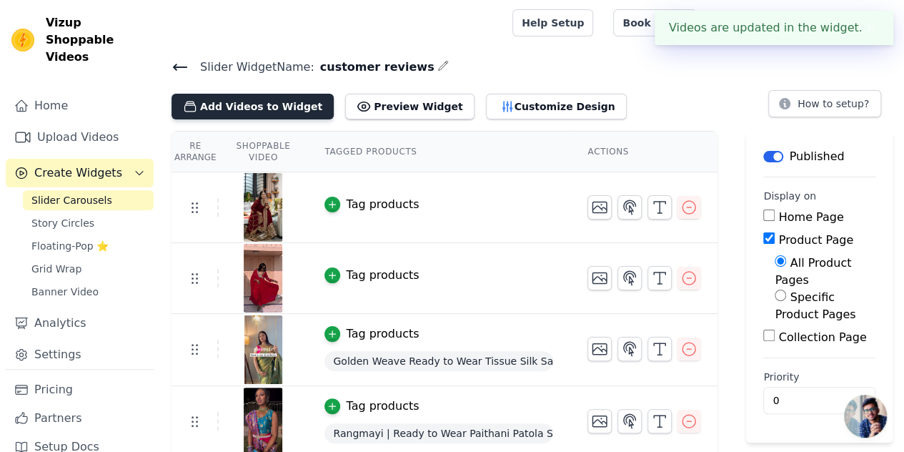
click at [267, 106] on button "Add Videos to Widget" at bounding box center [252, 107] width 162 height 26
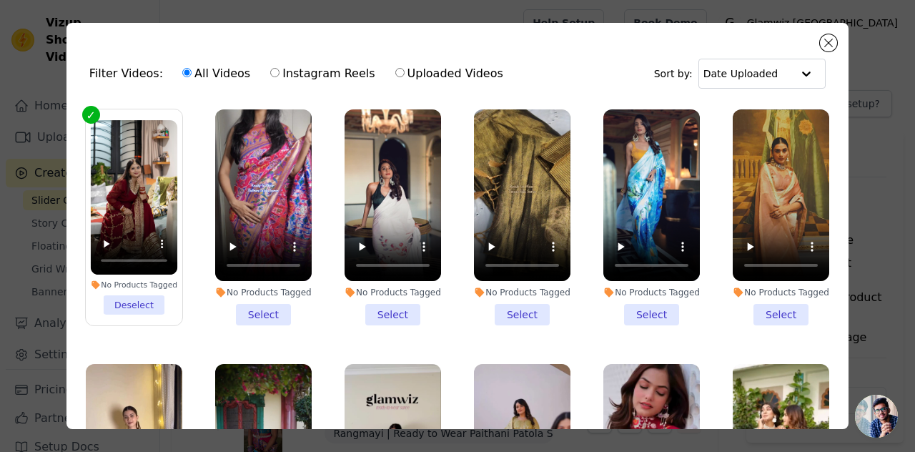
click at [395, 74] on input "Uploaded Videos" at bounding box center [399, 72] width 9 height 9
radio input "true"
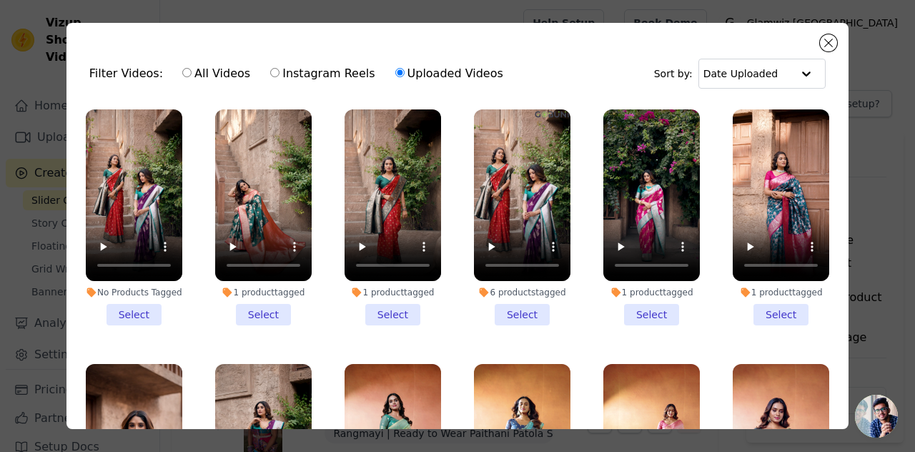
click at [272, 73] on label "Instagram Reels" at bounding box center [322, 73] width 106 height 19
click at [272, 73] on input "Instagram Reels" at bounding box center [274, 72] width 9 height 9
radio input "true"
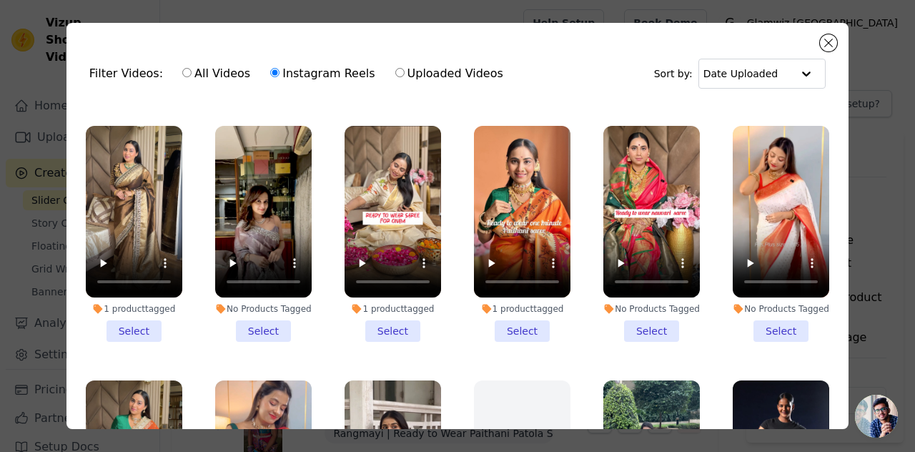
scroll to position [495, 0]
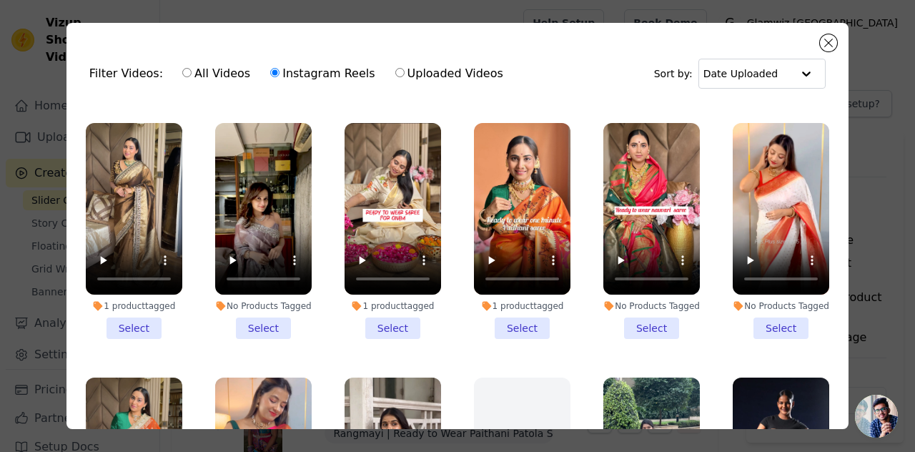
click at [262, 309] on li "No Products Tagged Select" at bounding box center [263, 231] width 96 height 216
click at [0, 0] on input "No Products Tagged Select" at bounding box center [0, 0] width 0 height 0
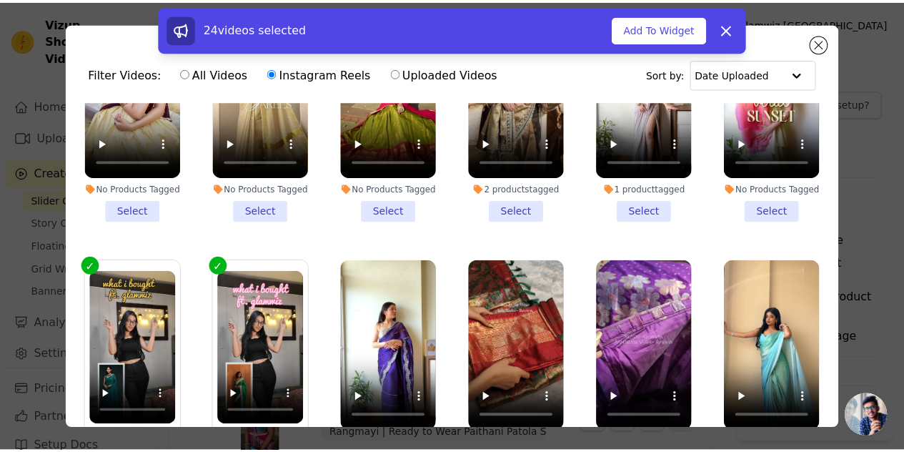
scroll to position [1150, 0]
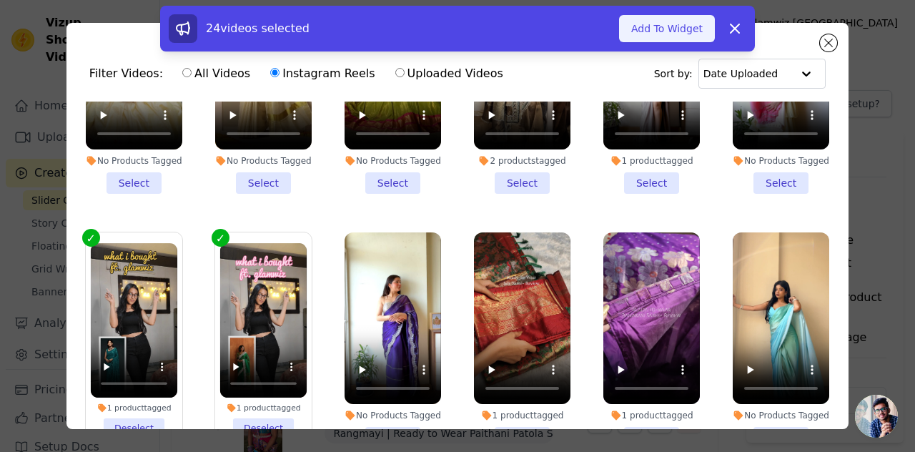
click at [694, 39] on button "Add To Widget" at bounding box center [667, 28] width 96 height 27
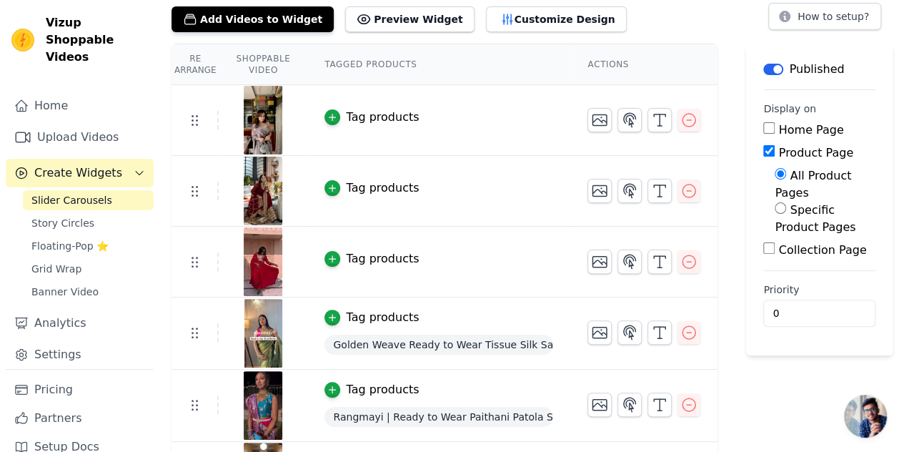
scroll to position [0, 0]
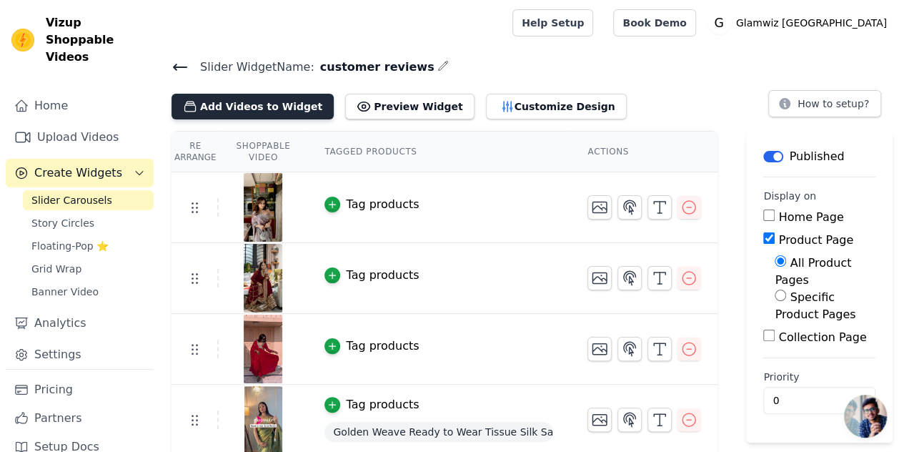
click at [257, 106] on button "Add Videos to Widget" at bounding box center [252, 107] width 162 height 26
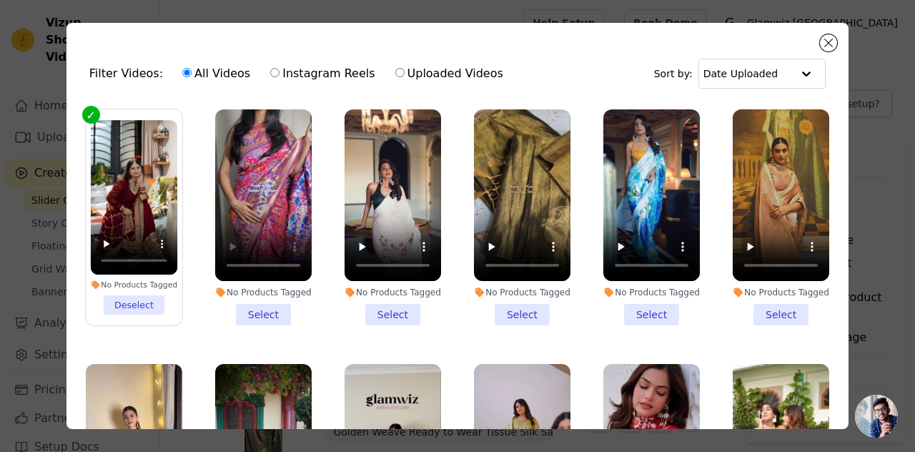
click at [253, 311] on li "No Products Tagged Select" at bounding box center [263, 217] width 96 height 216
click at [0, 0] on input "No Products Tagged Select" at bounding box center [0, 0] width 0 height 0
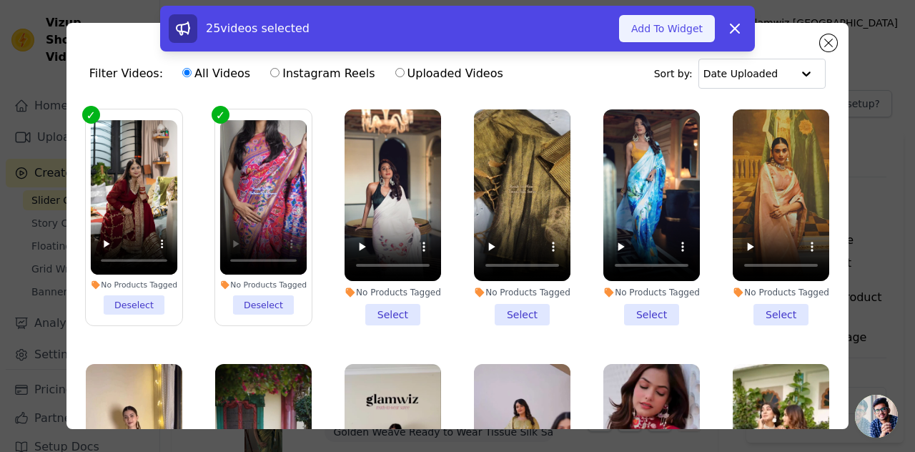
click at [660, 16] on button "Add To Widget" at bounding box center [667, 28] width 96 height 27
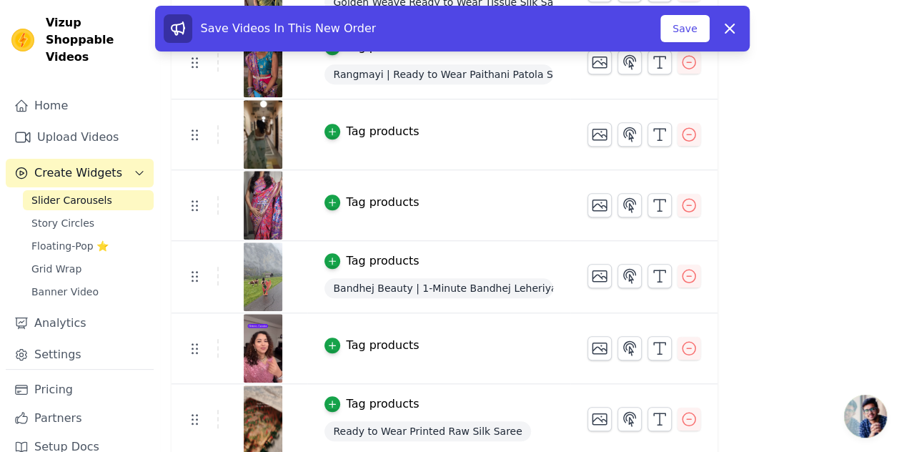
scroll to position [107, 0]
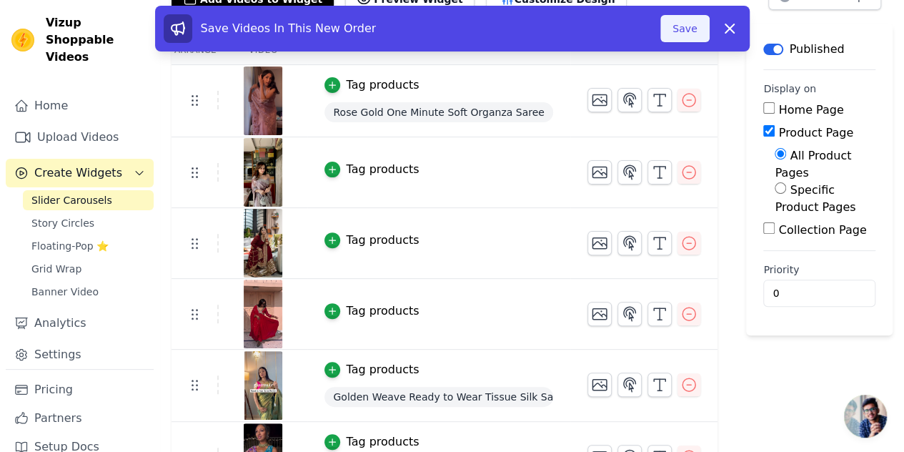
click at [695, 26] on button "Save" at bounding box center [684, 28] width 49 height 27
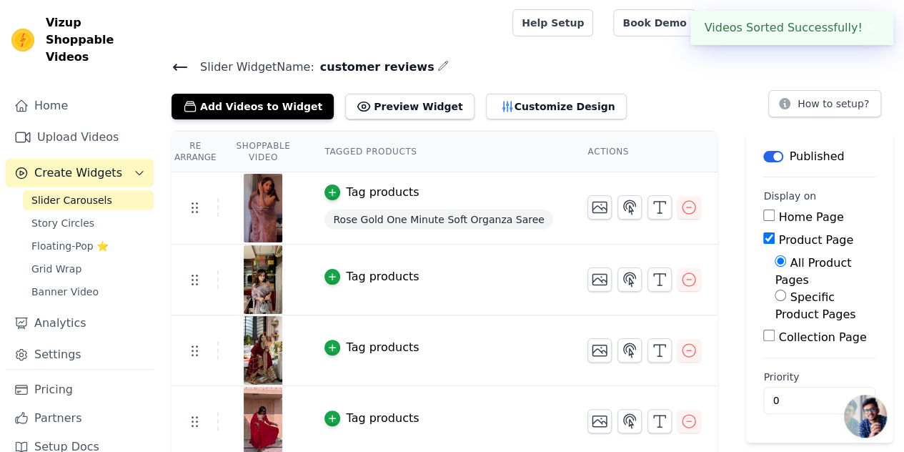
click at [69, 193] on span "Slider Carousels" at bounding box center [71, 200] width 81 height 14
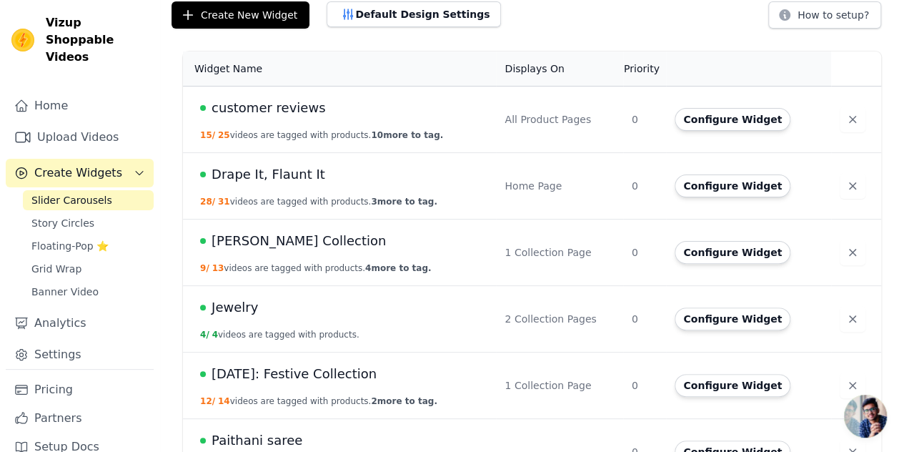
scroll to position [99, 0]
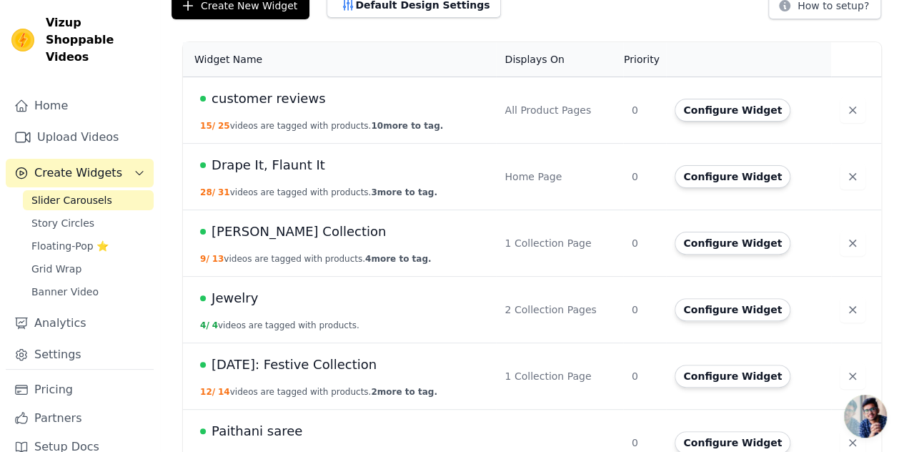
click at [250, 165] on span "Drape It, Flaunt It" at bounding box center [268, 165] width 114 height 20
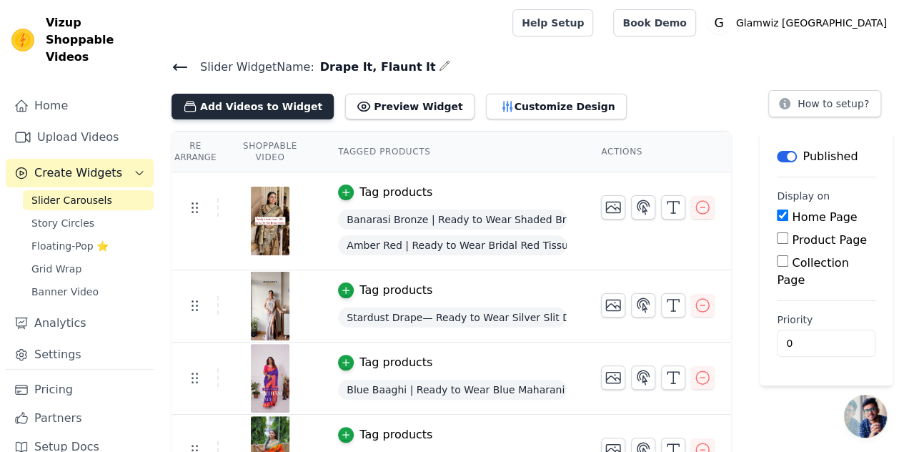
click at [279, 106] on button "Add Videos to Widget" at bounding box center [252, 107] width 162 height 26
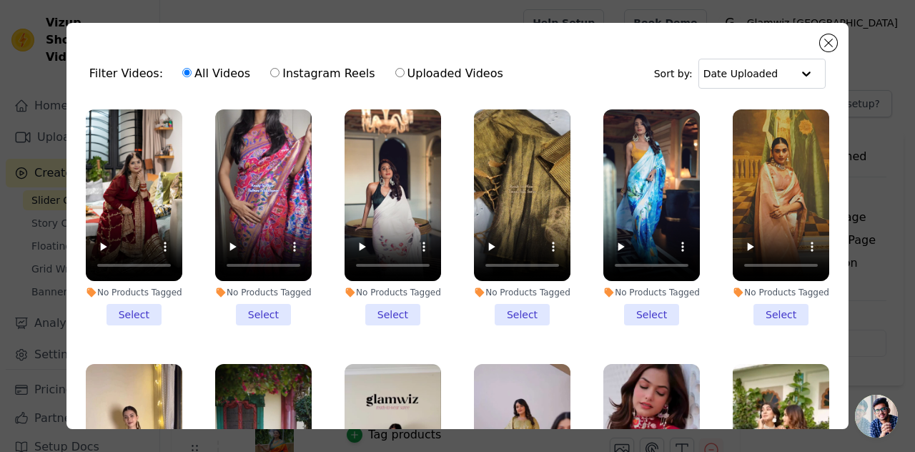
click at [262, 61] on div "All Videos Instagram Reels Uploaded Videos" at bounding box center [342, 73] width 337 height 33
click at [270, 69] on input "Instagram Reels" at bounding box center [274, 72] width 9 height 9
radio input "true"
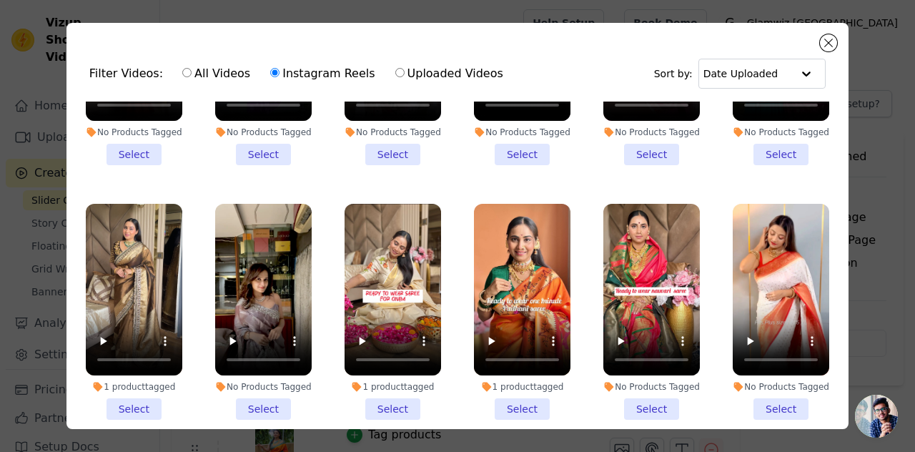
scroll to position [436, 0]
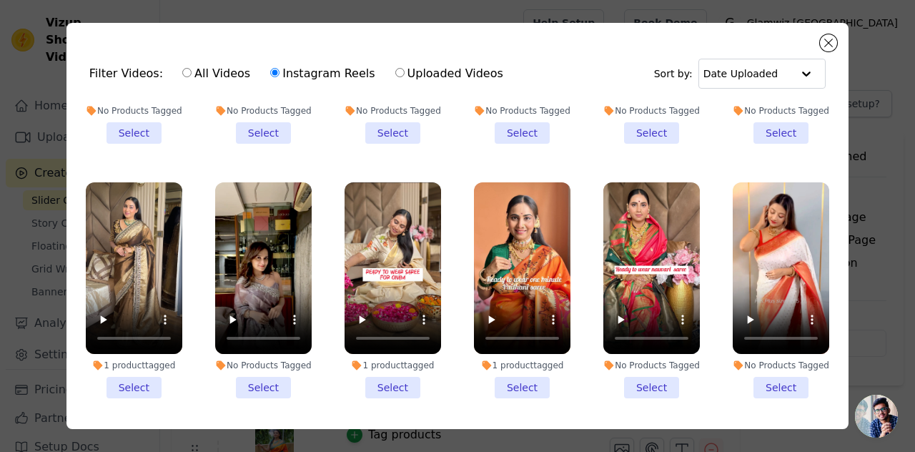
click at [379, 380] on li "1 product tagged Select" at bounding box center [392, 290] width 96 height 216
click at [0, 0] on input "1 product tagged Select" at bounding box center [0, 0] width 0 height 0
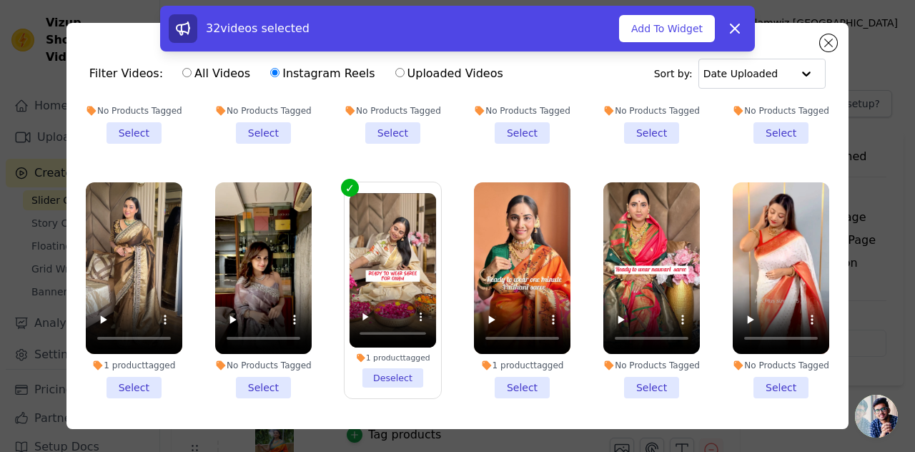
click at [504, 371] on li "1 product tagged Select" at bounding box center [522, 290] width 96 height 216
click at [0, 0] on input "1 product tagged Select" at bounding box center [0, 0] width 0 height 0
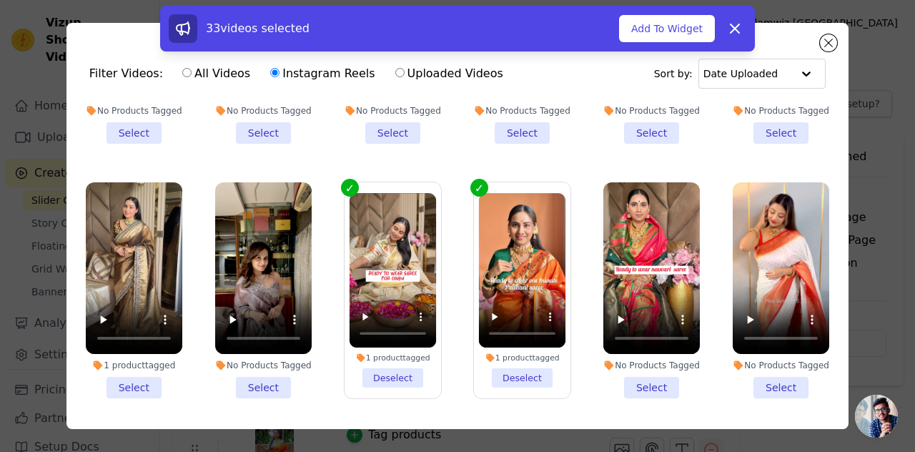
click at [759, 372] on li "No Products Tagged Select" at bounding box center [780, 290] width 96 height 216
click at [0, 0] on input "No Products Tagged Select" at bounding box center [0, 0] width 0 height 0
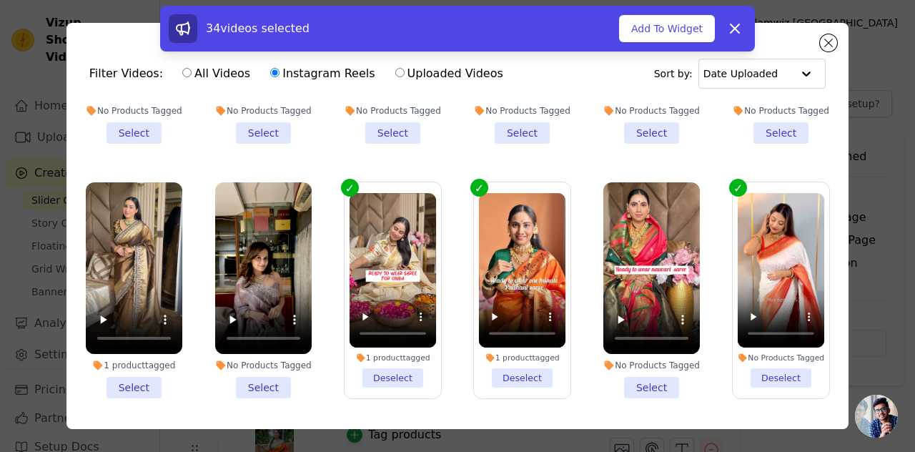
scroll to position [528, 0]
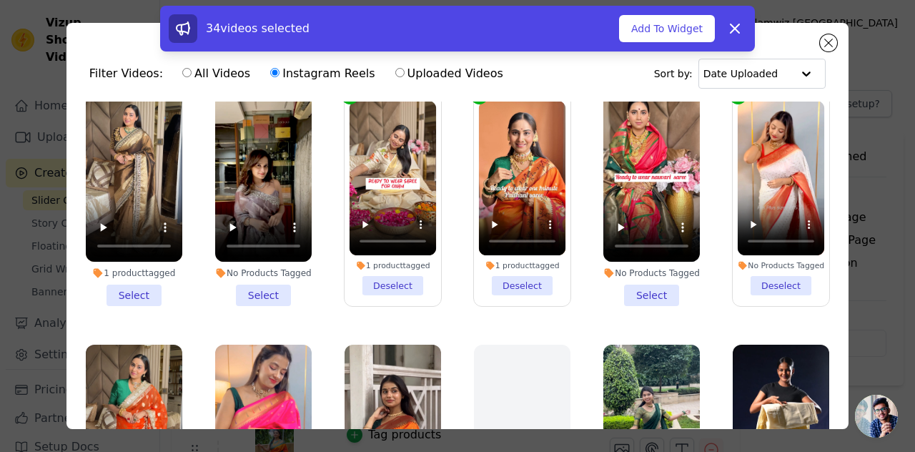
click at [130, 277] on li "1 product tagged Select" at bounding box center [134, 198] width 96 height 216
click at [0, 0] on input "1 product tagged Select" at bounding box center [0, 0] width 0 height 0
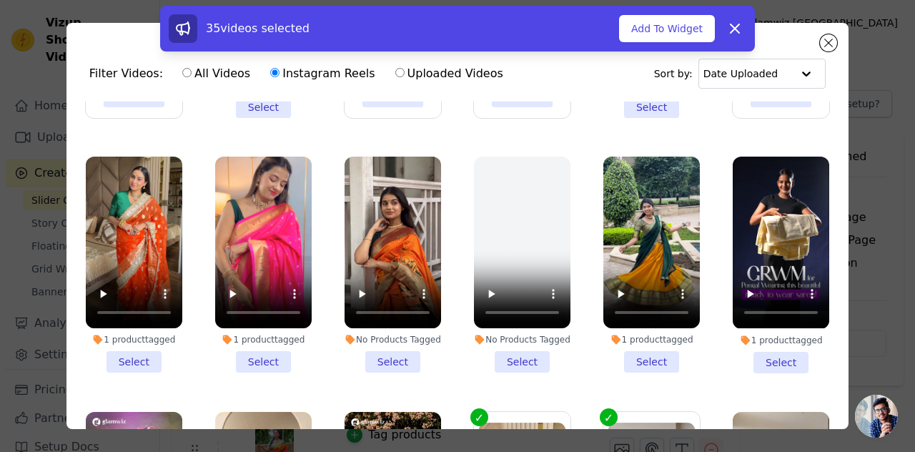
scroll to position [741, 0]
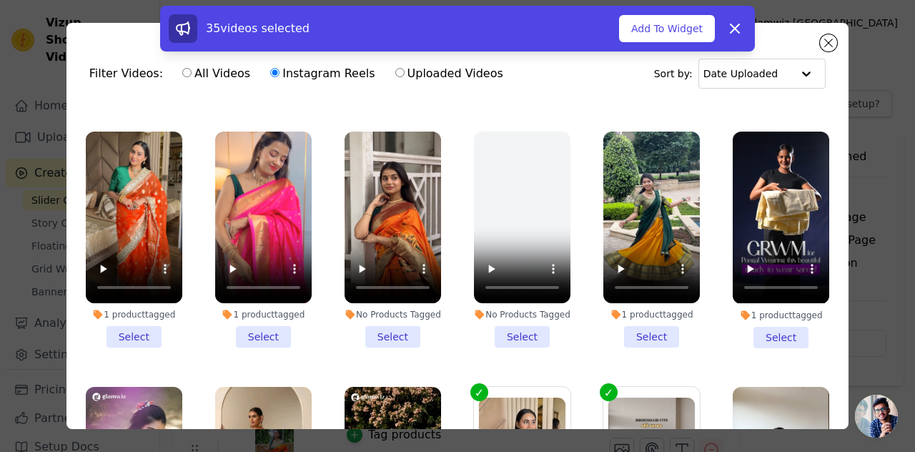
click at [144, 317] on li "1 product tagged Select" at bounding box center [134, 239] width 96 height 216
click at [0, 0] on input "1 product tagged Select" at bounding box center [0, 0] width 0 height 0
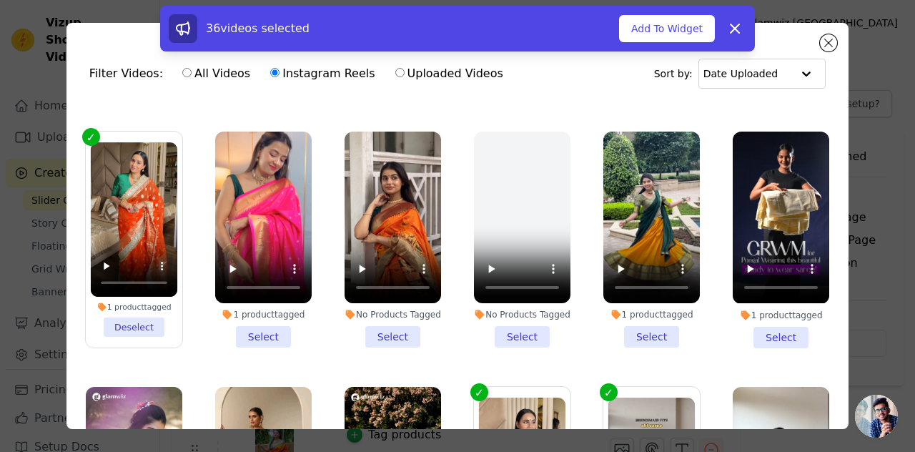
click at [233, 312] on li "1 product tagged Select" at bounding box center [263, 239] width 96 height 216
click at [0, 0] on input "1 product tagged Select" at bounding box center [0, 0] width 0 height 0
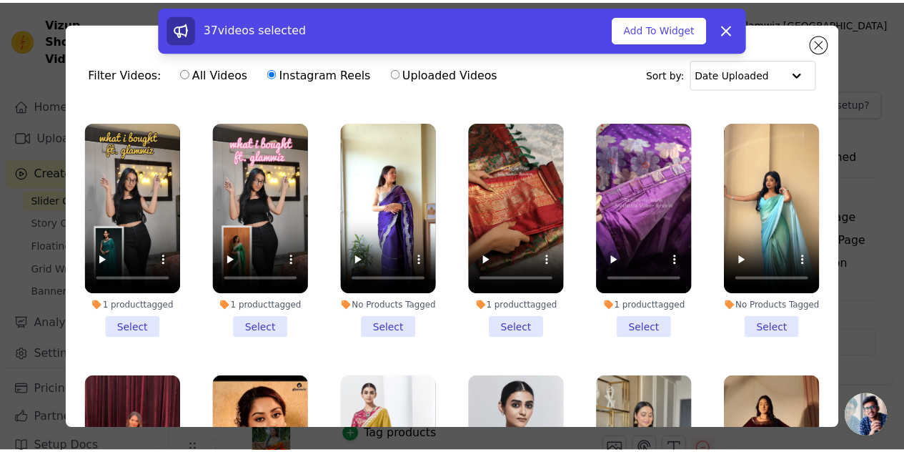
scroll to position [1263, 0]
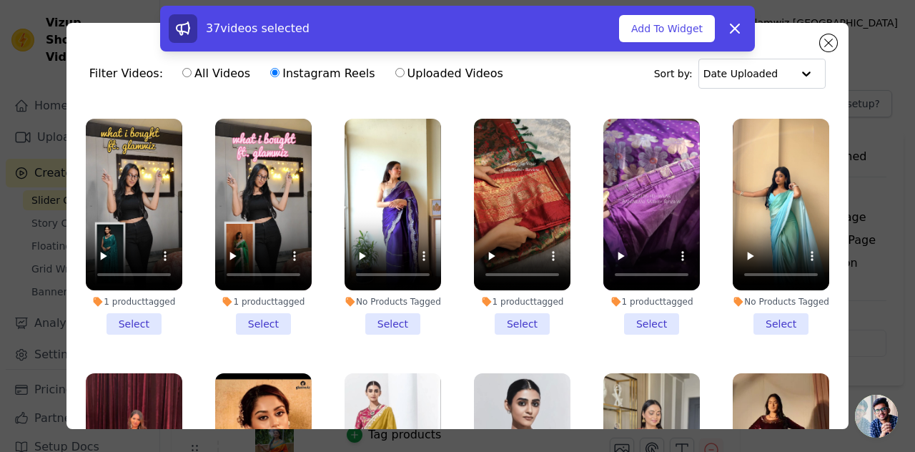
click at [368, 298] on li "No Products Tagged Select" at bounding box center [392, 227] width 96 height 216
click at [0, 0] on input "No Products Tagged Select" at bounding box center [0, 0] width 0 height 0
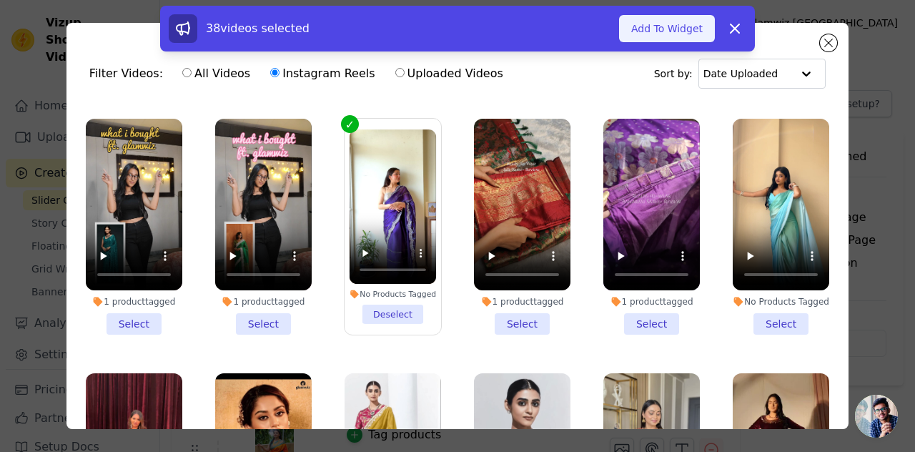
click at [654, 34] on button "Add To Widget" at bounding box center [667, 28] width 96 height 27
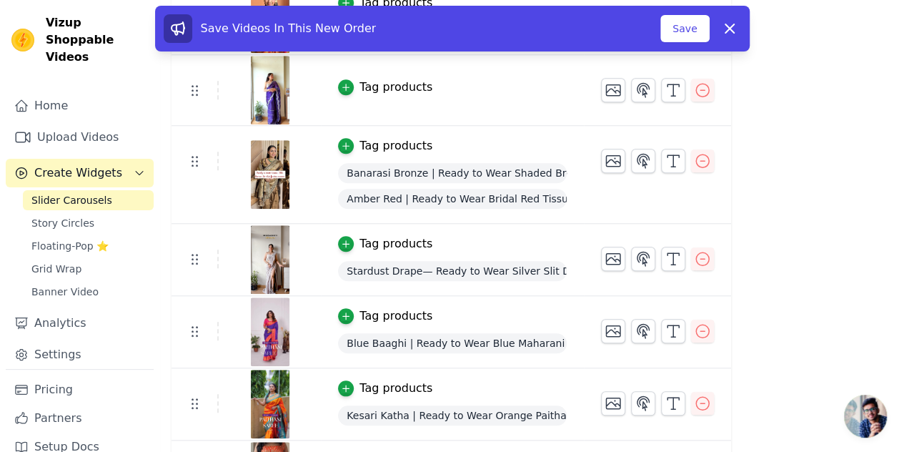
scroll to position [559, 0]
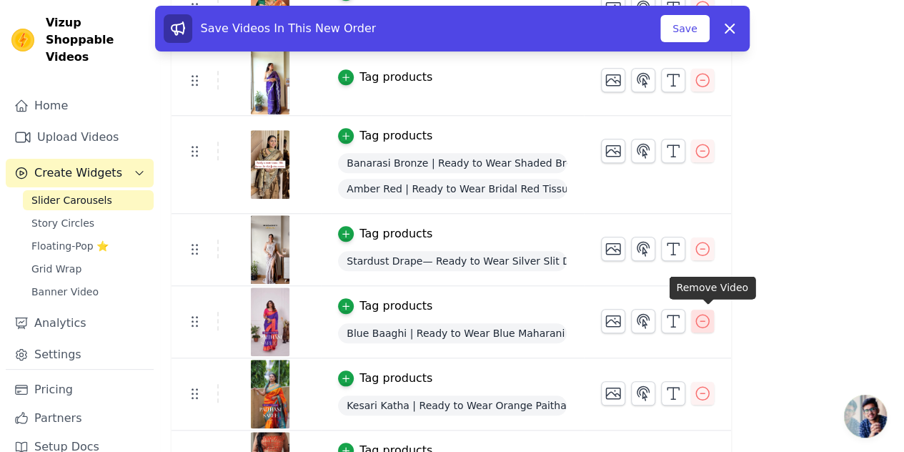
click at [707, 318] on icon "button" at bounding box center [702, 320] width 17 height 17
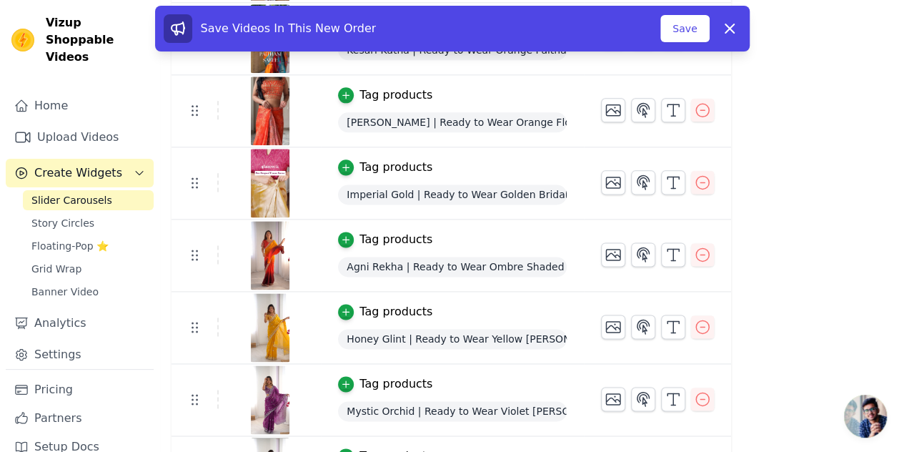
scroll to position [871, 0]
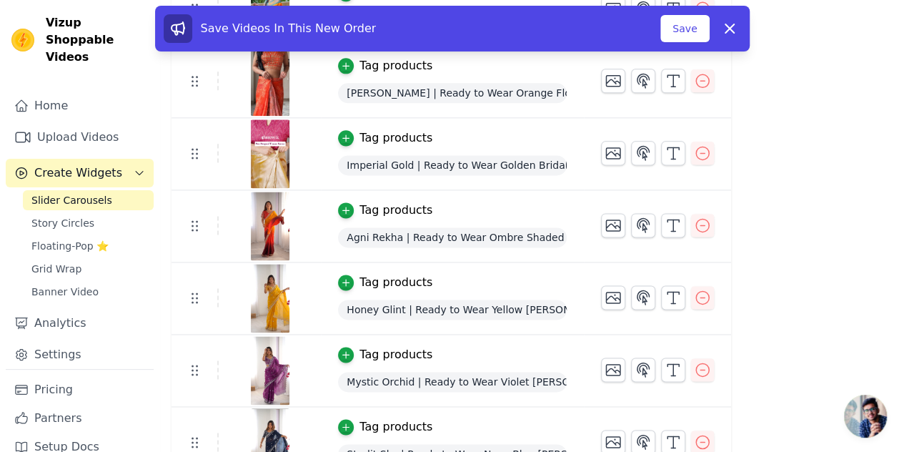
drag, startPoint x: 914, startPoint y: 118, endPoint x: 902, endPoint y: 245, distance: 127.8
click at [703, 229] on button "button" at bounding box center [702, 225] width 23 height 23
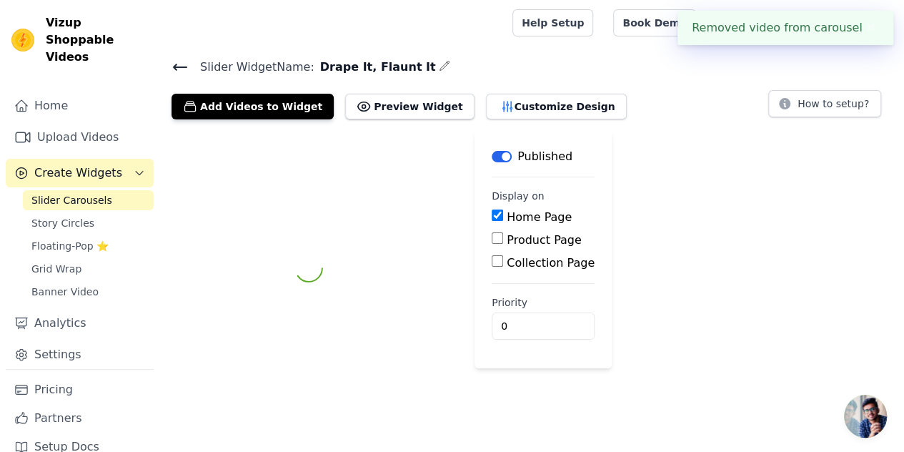
scroll to position [0, 0]
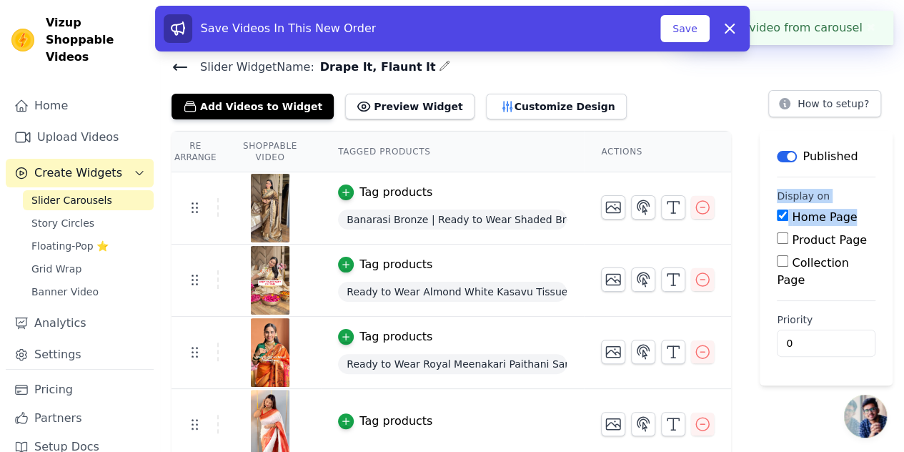
drag, startPoint x: 914, startPoint y: 171, endPoint x: 913, endPoint y: 206, distance: 35.7
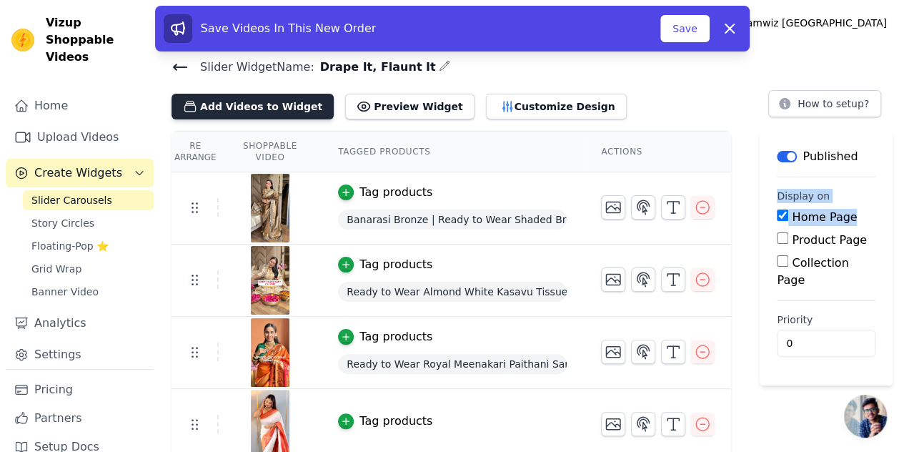
click at [240, 106] on button "Add Videos to Widget" at bounding box center [252, 107] width 162 height 26
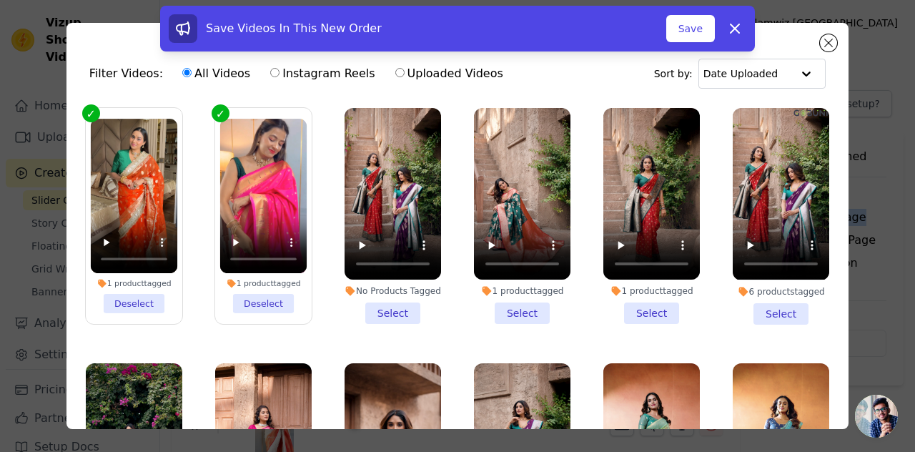
scroll to position [784, 0]
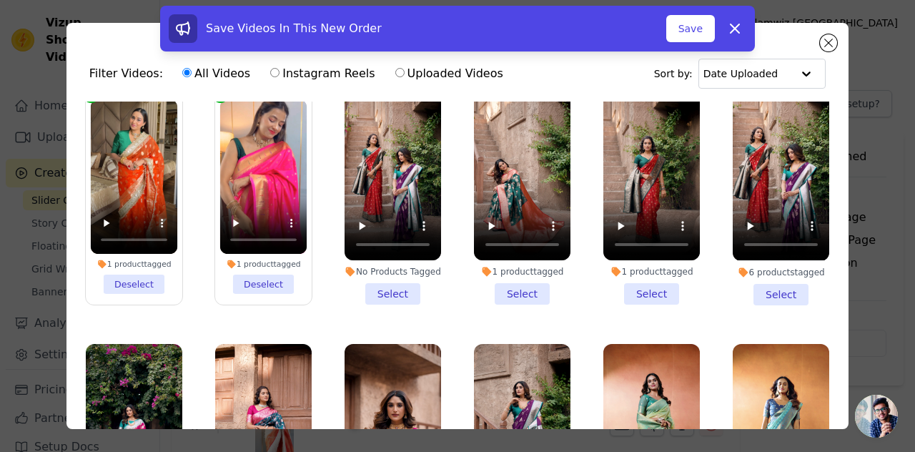
click at [510, 272] on li "1 product tagged Select" at bounding box center [522, 197] width 96 height 216
click at [0, 0] on input "1 product tagged Select" at bounding box center [0, 0] width 0 height 0
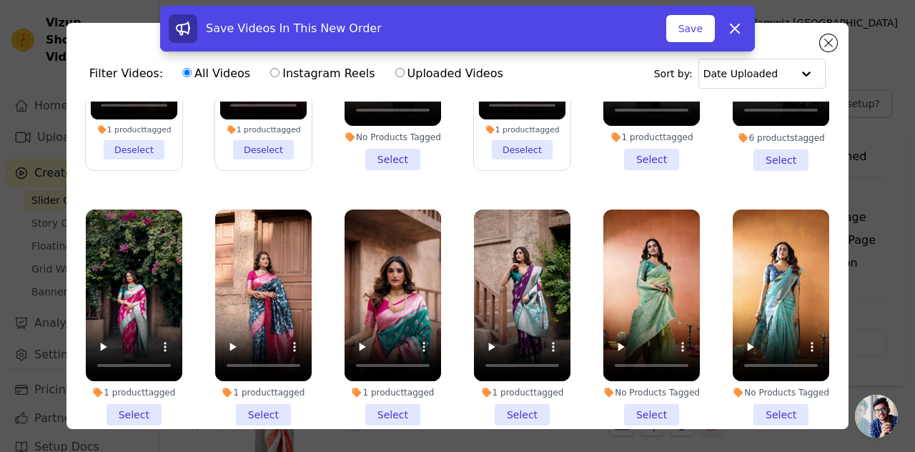
scroll to position [906, 0]
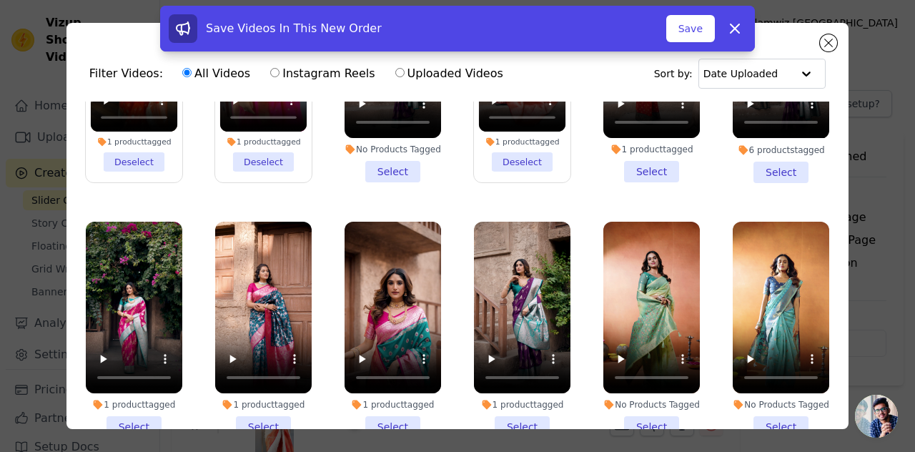
click at [509, 139] on li "1 product tagged Deselect" at bounding box center [522, 74] width 87 height 194
click at [0, 0] on input "1 product tagged Deselect" at bounding box center [0, 0] width 0 height 0
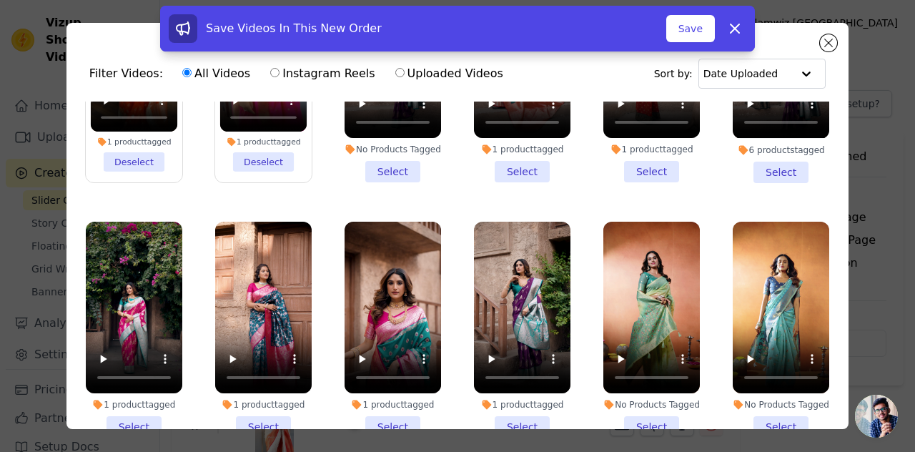
click at [130, 402] on li "1 product tagged Select" at bounding box center [134, 329] width 96 height 216
click at [0, 0] on input "1 product tagged Select" at bounding box center [0, 0] width 0 height 0
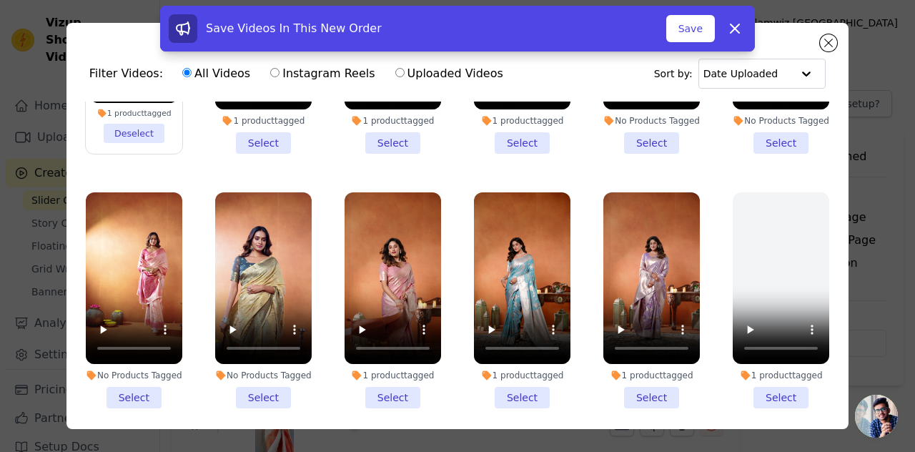
scroll to position [1340, 0]
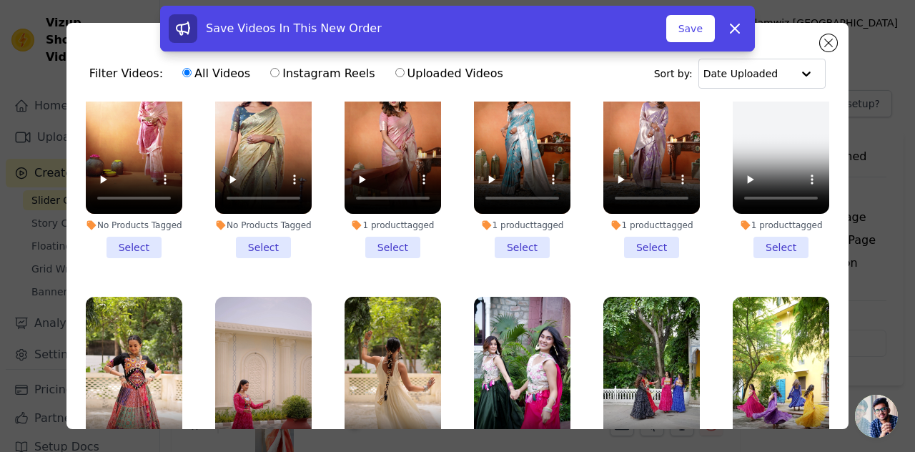
click at [637, 211] on li "1 product tagged Select" at bounding box center [651, 150] width 96 height 216
click at [0, 0] on input "1 product tagged Select" at bounding box center [0, 0] width 0 height 0
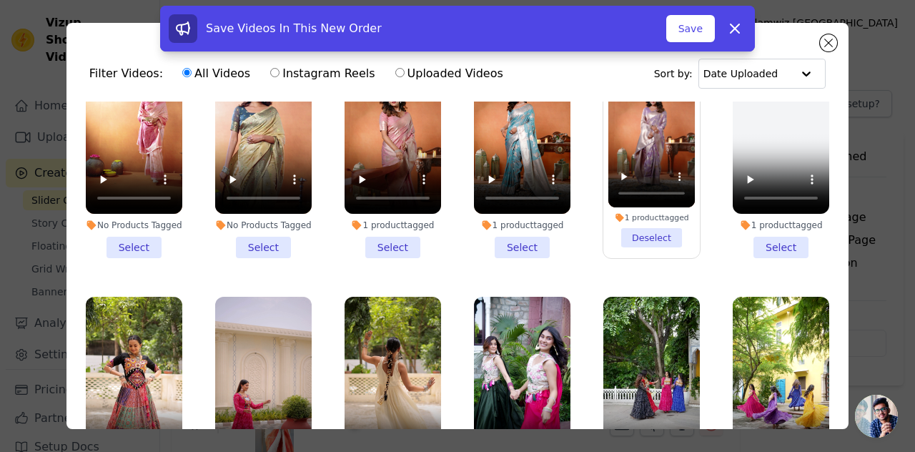
click at [392, 214] on li "1 product tagged Select" at bounding box center [392, 150] width 96 height 216
click at [0, 0] on input "1 product tagged Select" at bounding box center [0, 0] width 0 height 0
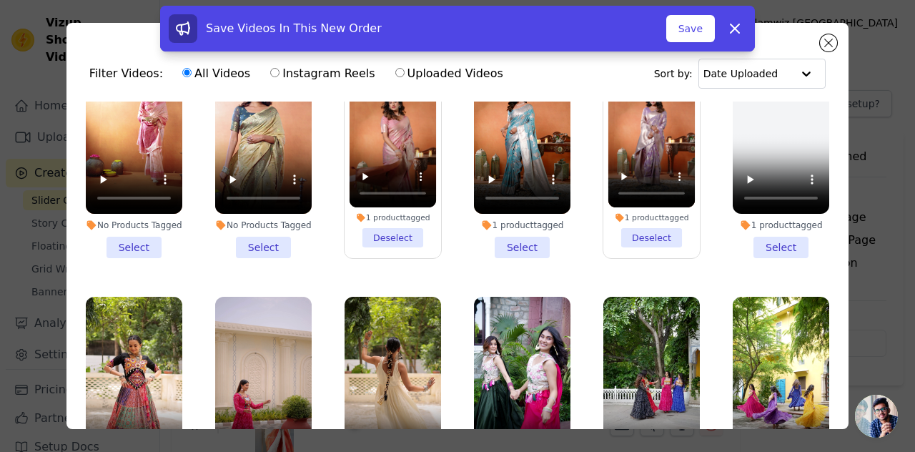
click at [500, 214] on li "1 product tagged Select" at bounding box center [522, 150] width 96 height 216
click at [0, 0] on input "1 product tagged Select" at bounding box center [0, 0] width 0 height 0
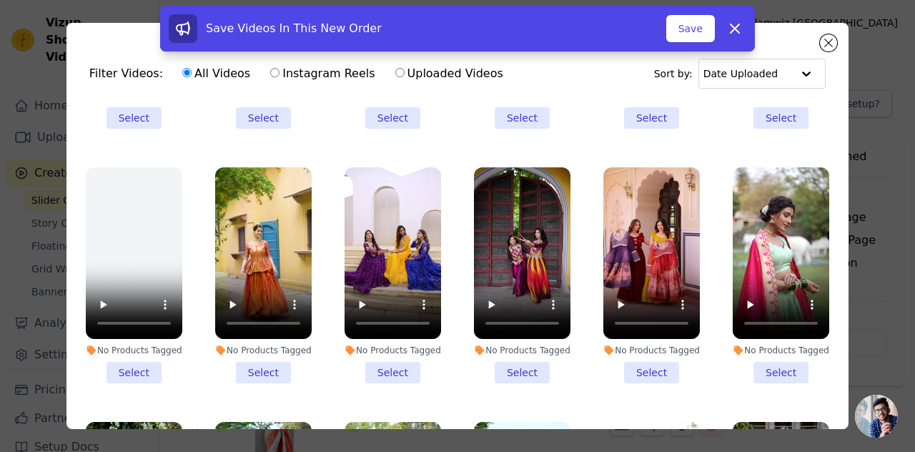
scroll to position [1780, 0]
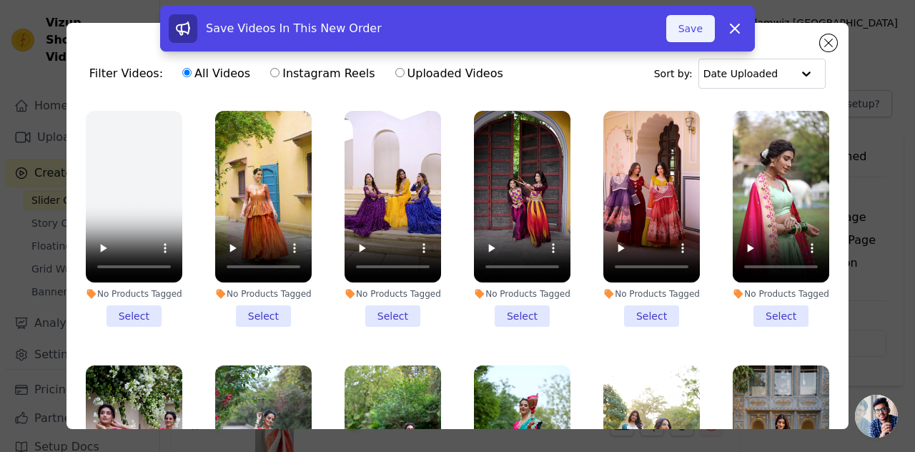
click at [686, 34] on button "Save" at bounding box center [690, 28] width 49 height 27
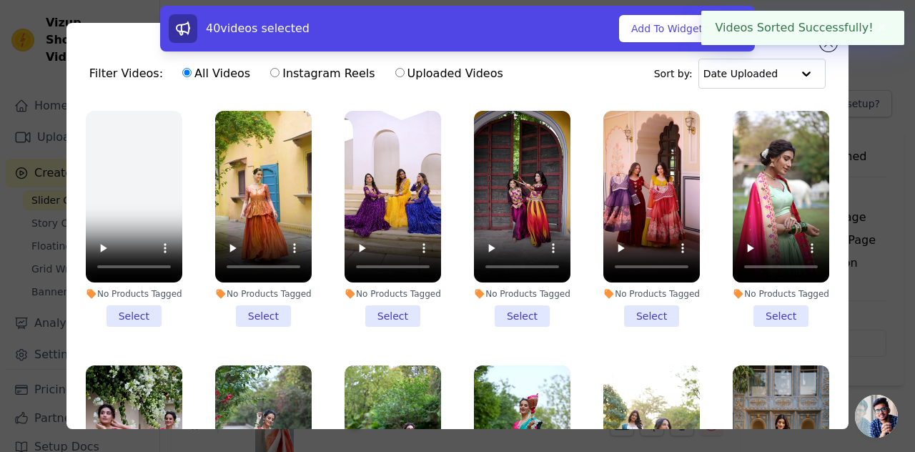
click at [877, 29] on button "✖" at bounding box center [881, 27] width 16 height 17
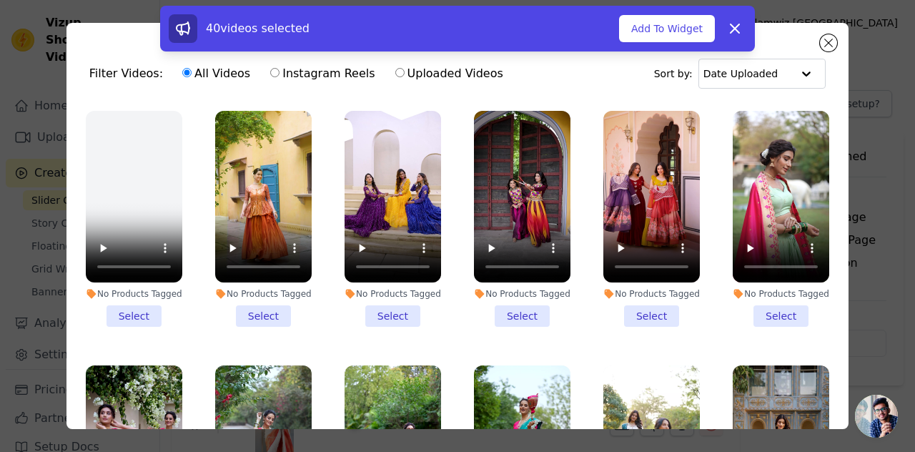
click at [825, 46] on div "40 videos selected Add To Widget Dismiss" at bounding box center [457, 31] width 915 height 51
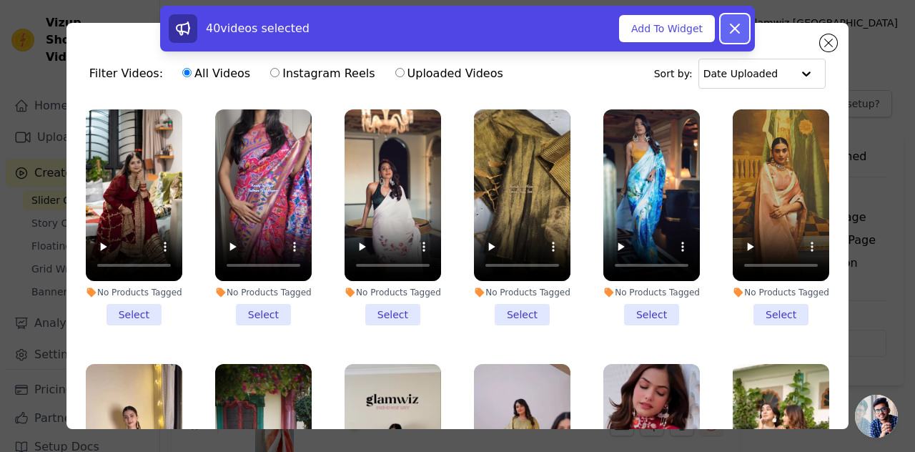
click at [726, 29] on icon at bounding box center [734, 28] width 17 height 17
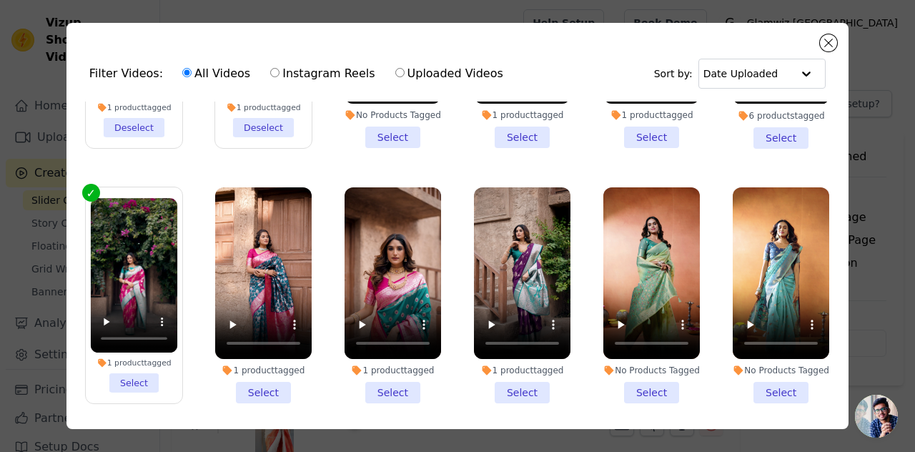
scroll to position [1009, 0]
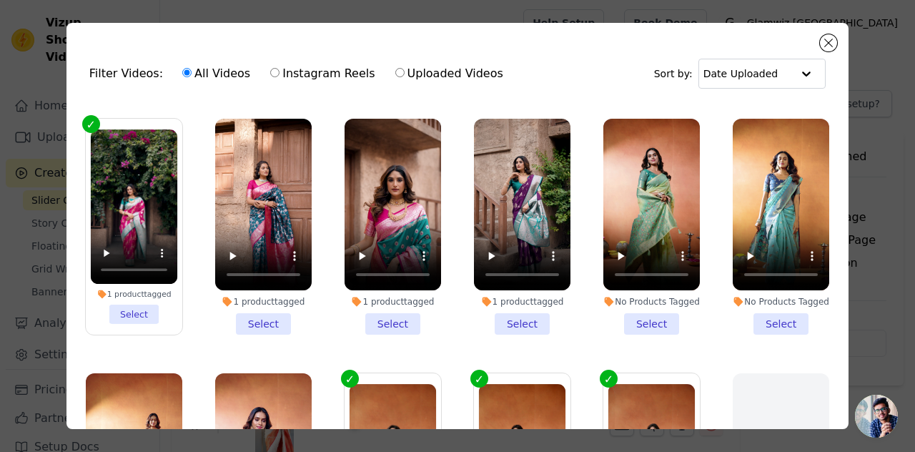
click at [125, 300] on li "1 product tagged Select" at bounding box center [134, 226] width 87 height 194
click at [0, 0] on input "1 product tagged Select" at bounding box center [0, 0] width 0 height 0
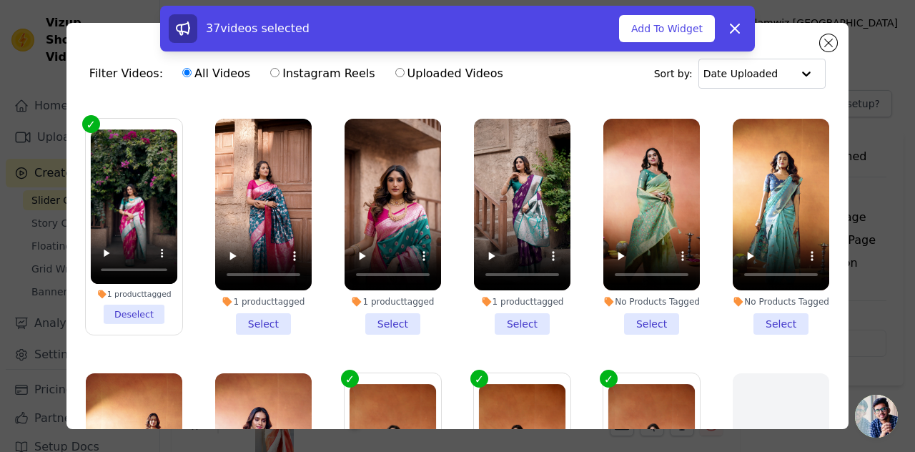
click at [404, 309] on div "1 product tagged Select" at bounding box center [393, 226] width 112 height 231
click at [394, 302] on li "1 product tagged Select" at bounding box center [392, 227] width 96 height 216
click at [0, 0] on input "1 product tagged Select" at bounding box center [0, 0] width 0 height 0
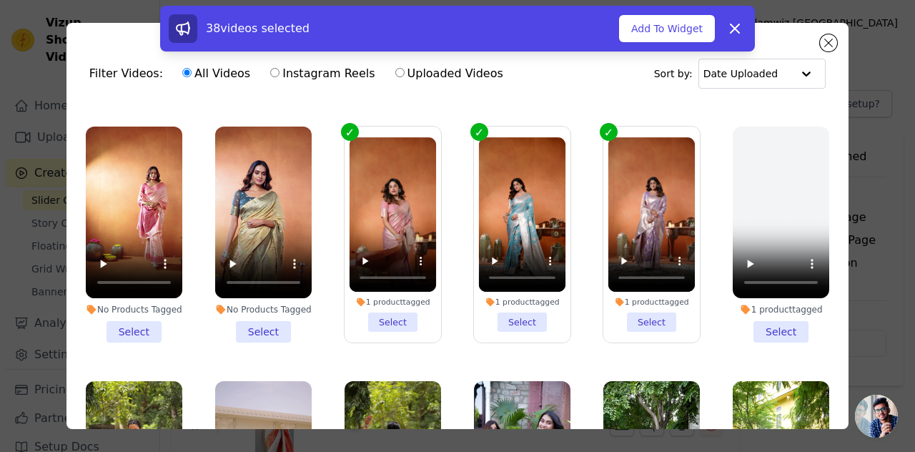
scroll to position [1299, 0]
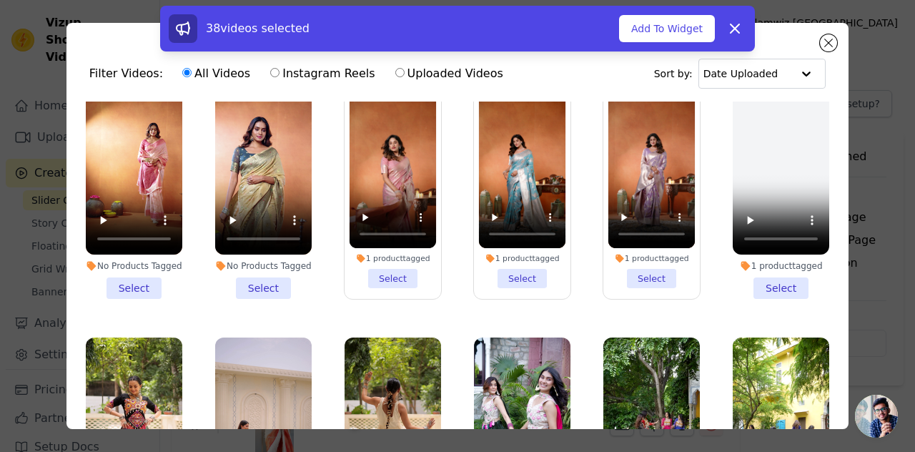
click at [510, 255] on li "1 product tagged Select" at bounding box center [522, 191] width 87 height 194
click at [0, 0] on input "1 product tagged Select" at bounding box center [0, 0] width 0 height 0
click at [622, 244] on li "1 product tagged Select" at bounding box center [651, 191] width 87 height 194
click at [0, 0] on input "1 product tagged Select" at bounding box center [0, 0] width 0 height 0
click at [395, 255] on li "1 product tagged Select" at bounding box center [392, 191] width 87 height 194
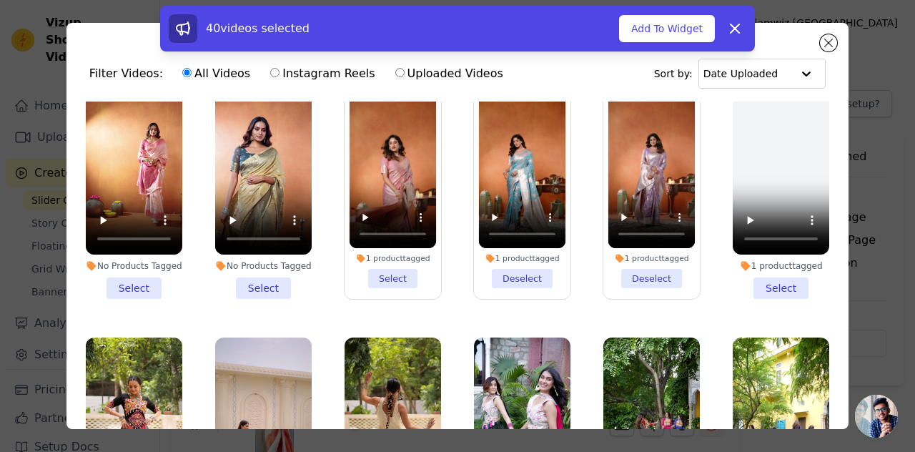
click at [0, 0] on input "1 product tagged Select" at bounding box center [0, 0] width 0 height 0
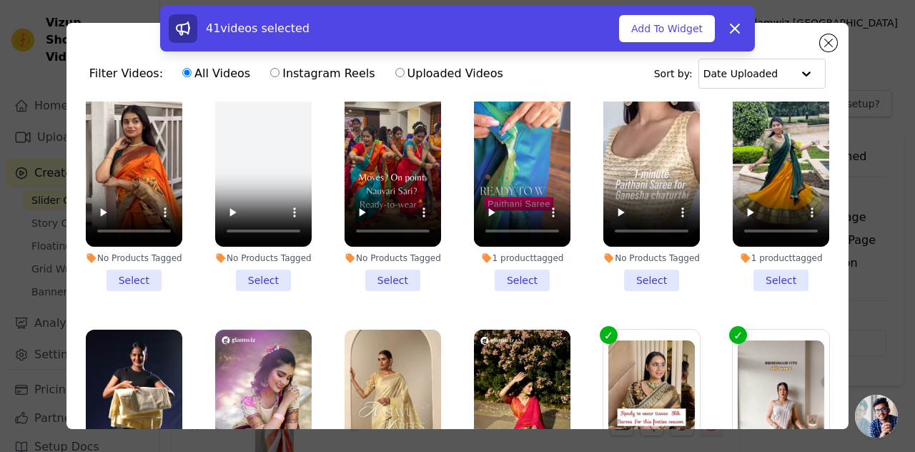
scroll to position [3857, 0]
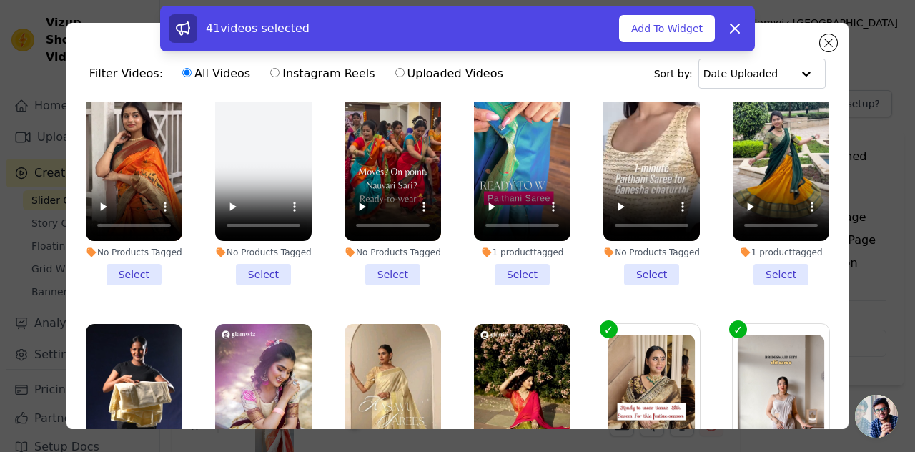
click at [510, 179] on li "1 product tagged Select" at bounding box center [522, 177] width 96 height 216
click at [0, 0] on input "1 product tagged Select" at bounding box center [0, 0] width 0 height 0
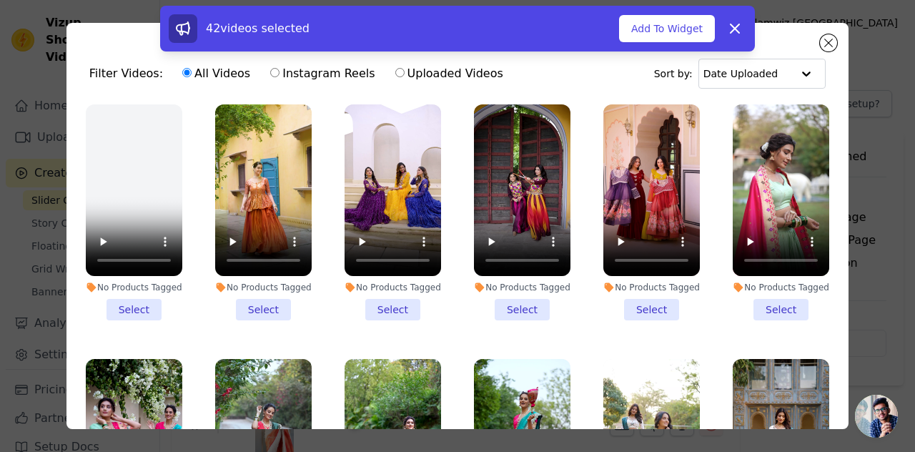
scroll to position [1780, 0]
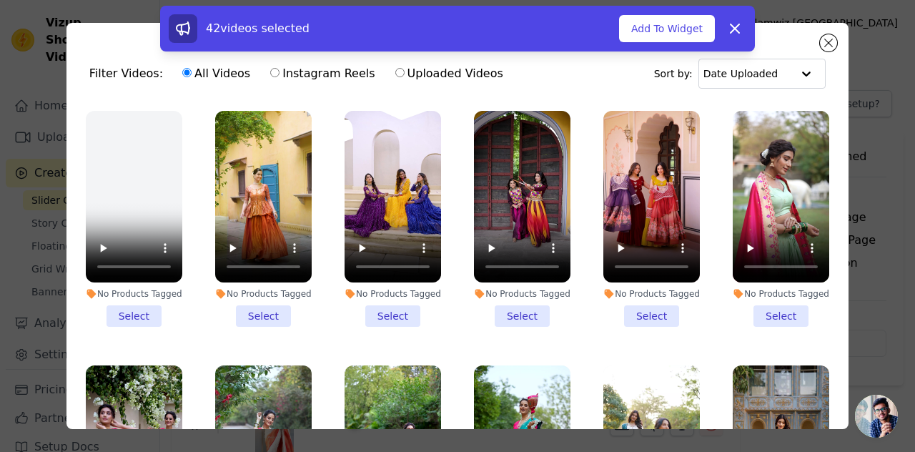
click at [265, 271] on li "No Products Tagged Select" at bounding box center [263, 219] width 96 height 216
click at [0, 0] on input "No Products Tagged Select" at bounding box center [0, 0] width 0 height 0
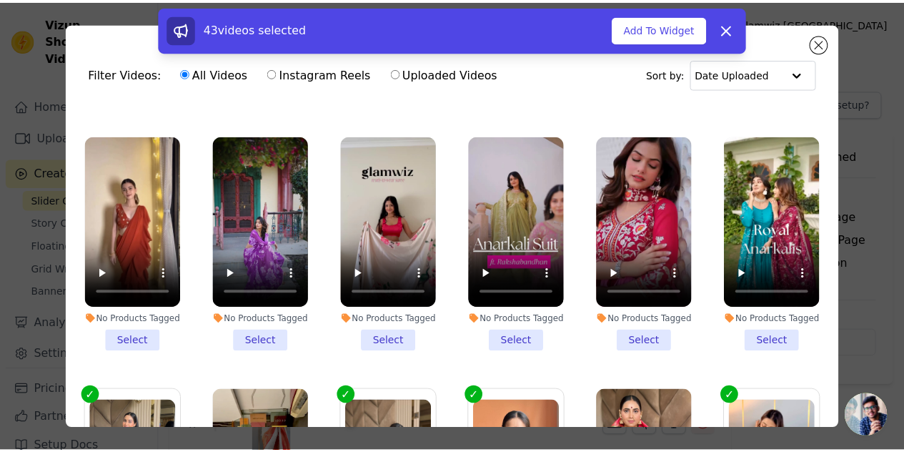
scroll to position [0, 0]
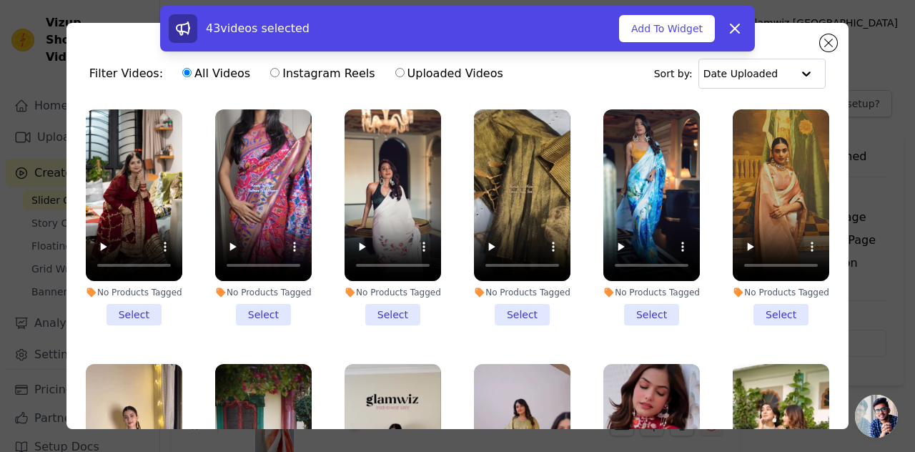
click at [671, 47] on div "43 videos selected Add To Widget Dismiss" at bounding box center [457, 29] width 594 height 46
click at [637, 31] on button "Add To Widget" at bounding box center [667, 28] width 96 height 27
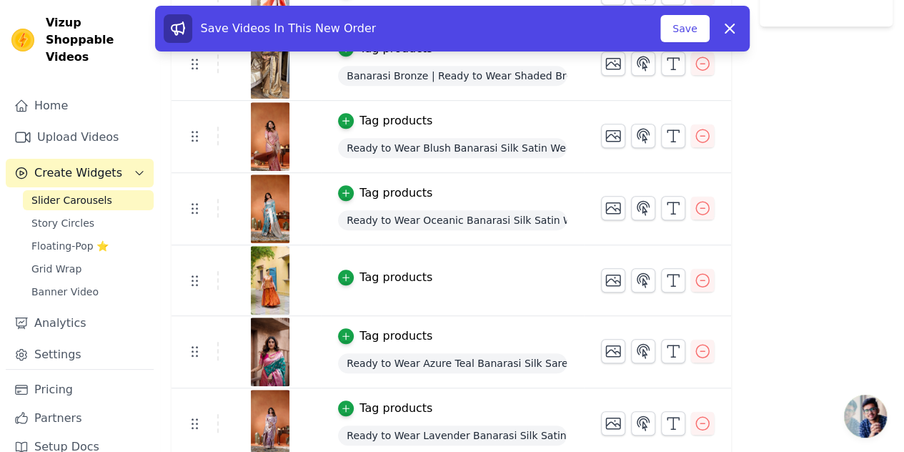
scroll to position [355, 0]
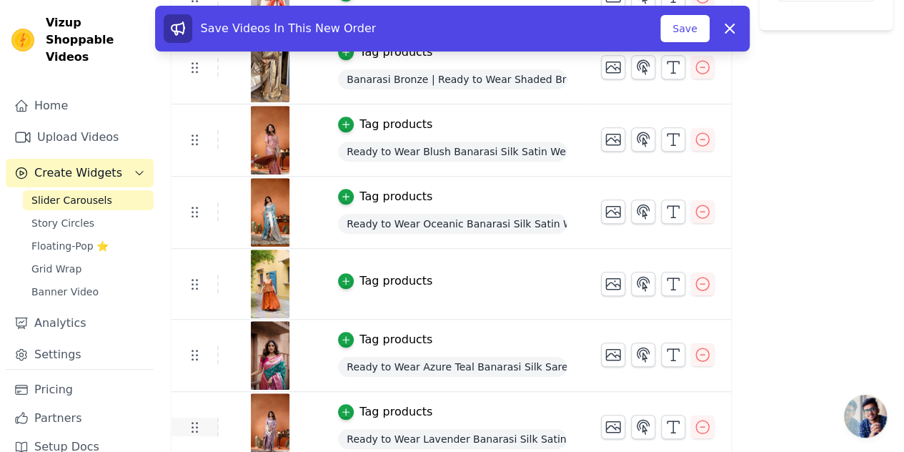
click at [191, 431] on icon at bounding box center [194, 426] width 17 height 17
drag, startPoint x: 191, startPoint y: 431, endPoint x: 188, endPoint y: 417, distance: 14.7
click at [188, 418] on icon at bounding box center [194, 426] width 17 height 17
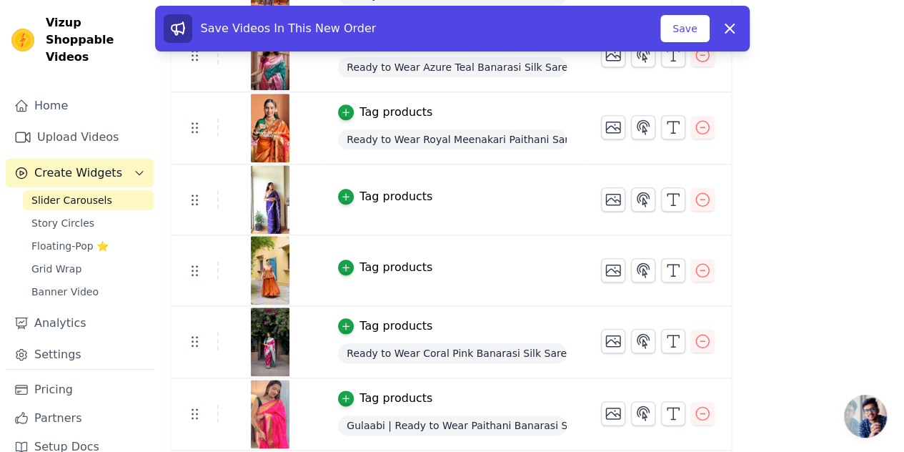
scroll to position [562, 0]
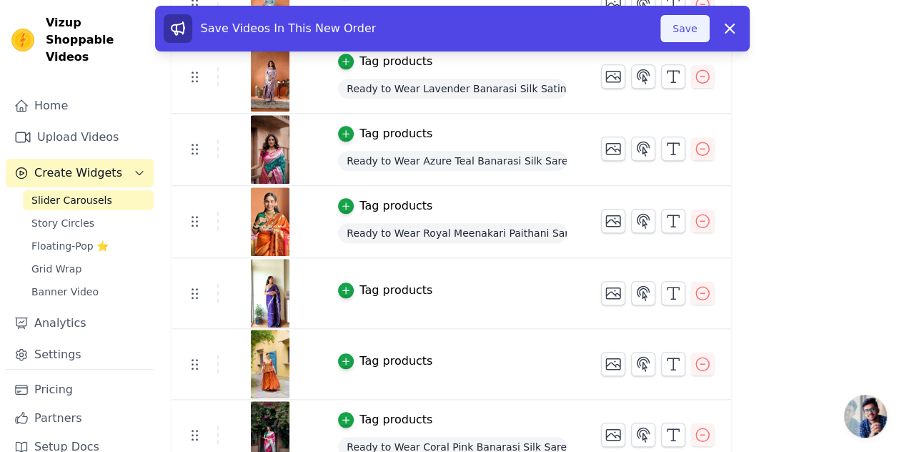
click at [696, 24] on button "Save" at bounding box center [684, 28] width 49 height 27
